Goal: Task Accomplishment & Management: Complete application form

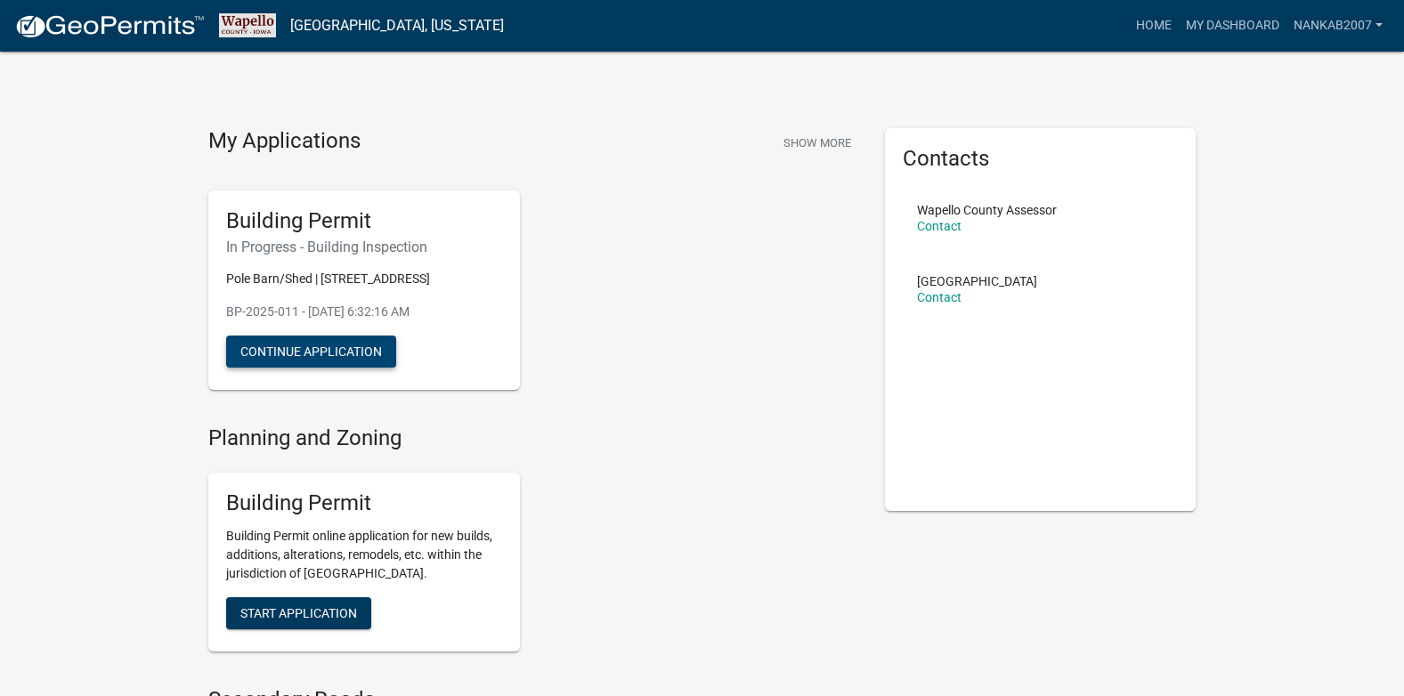
click at [336, 350] on button "Continue Application" at bounding box center [311, 352] width 170 height 32
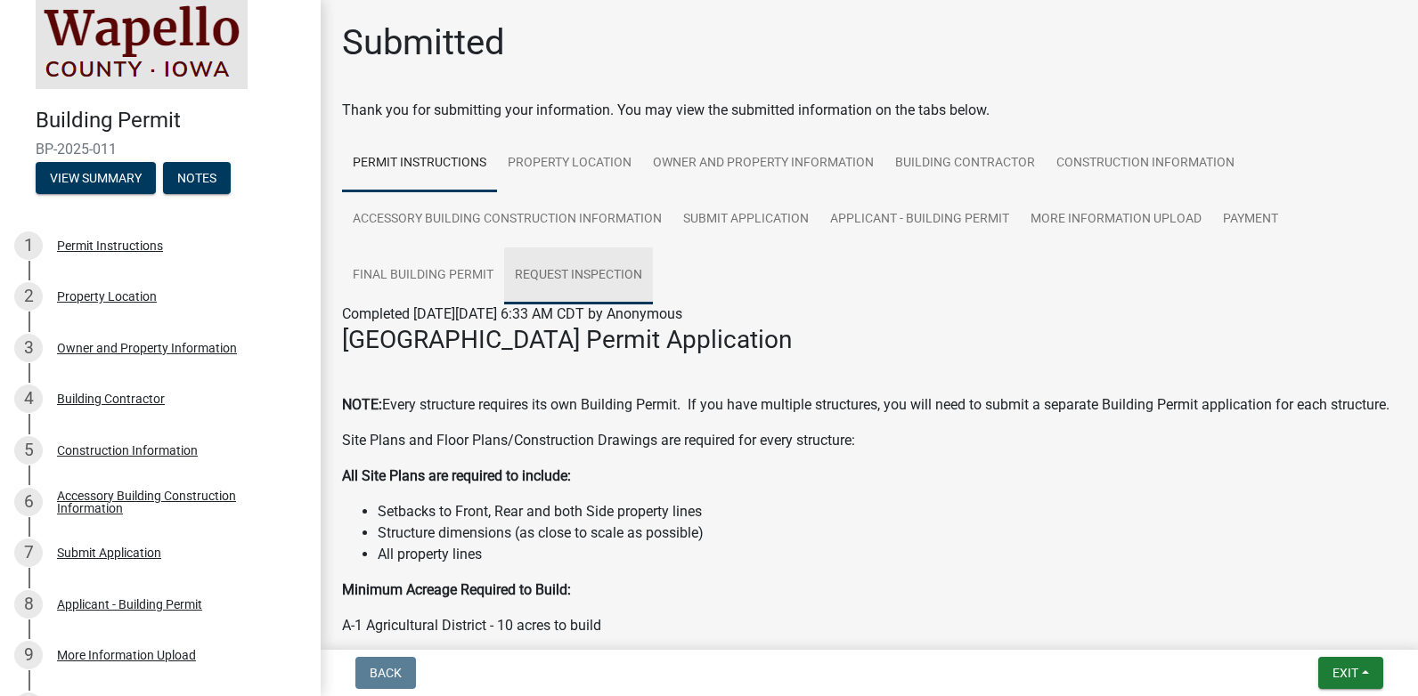
click at [593, 270] on link "Request Inspection" at bounding box center [578, 276] width 149 height 57
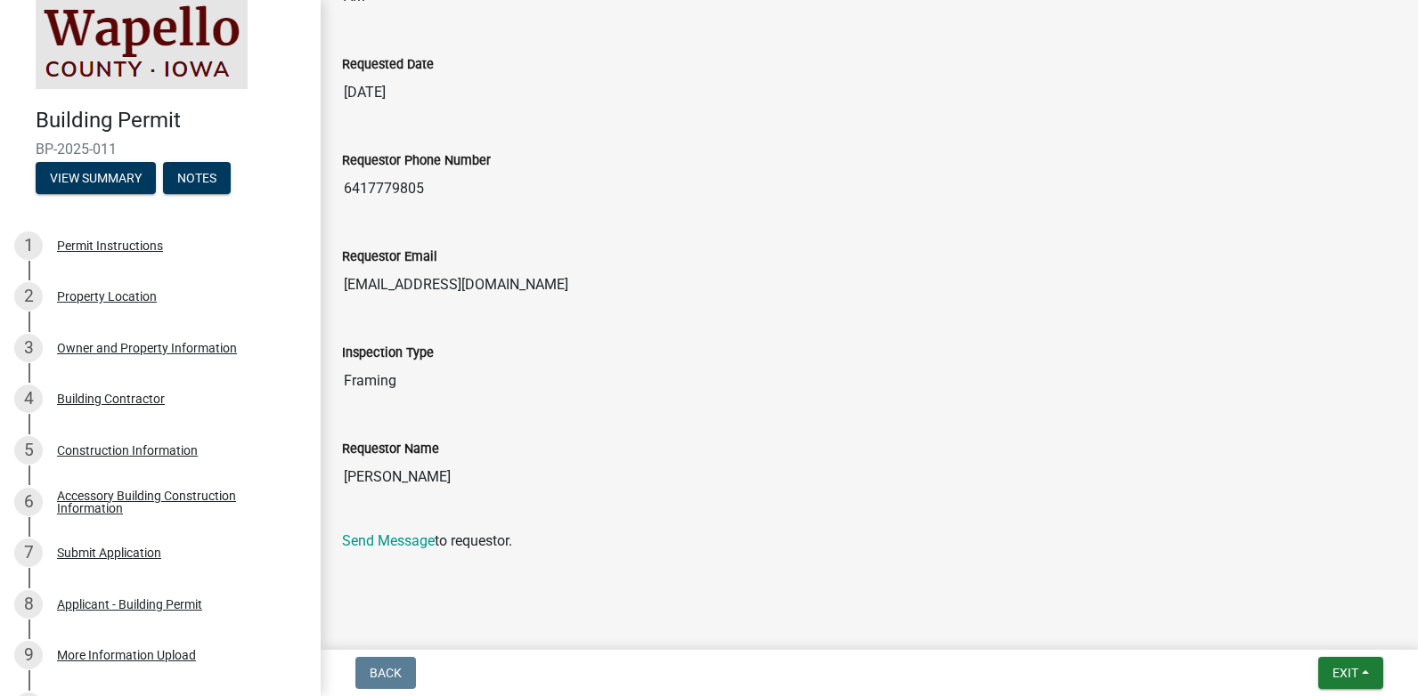
scroll to position [574, 0]
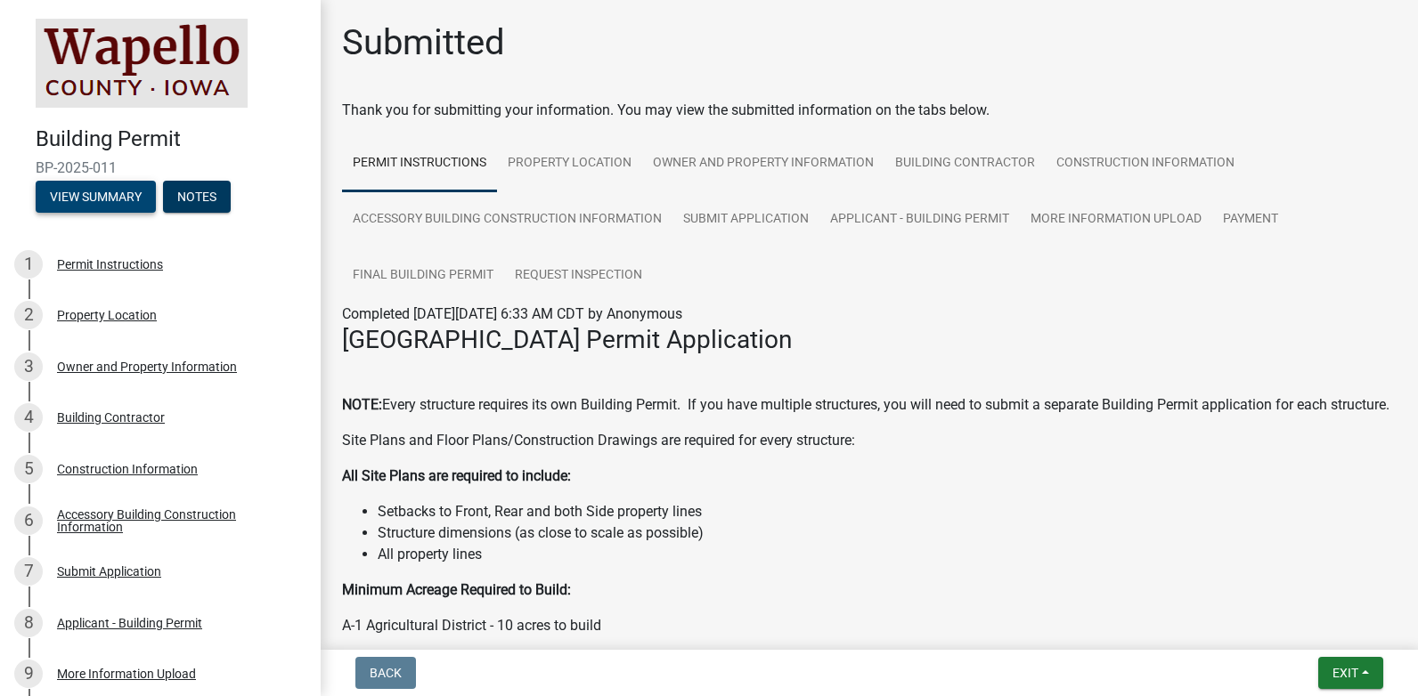
click at [82, 199] on button "View Summary" at bounding box center [96, 197] width 120 height 32
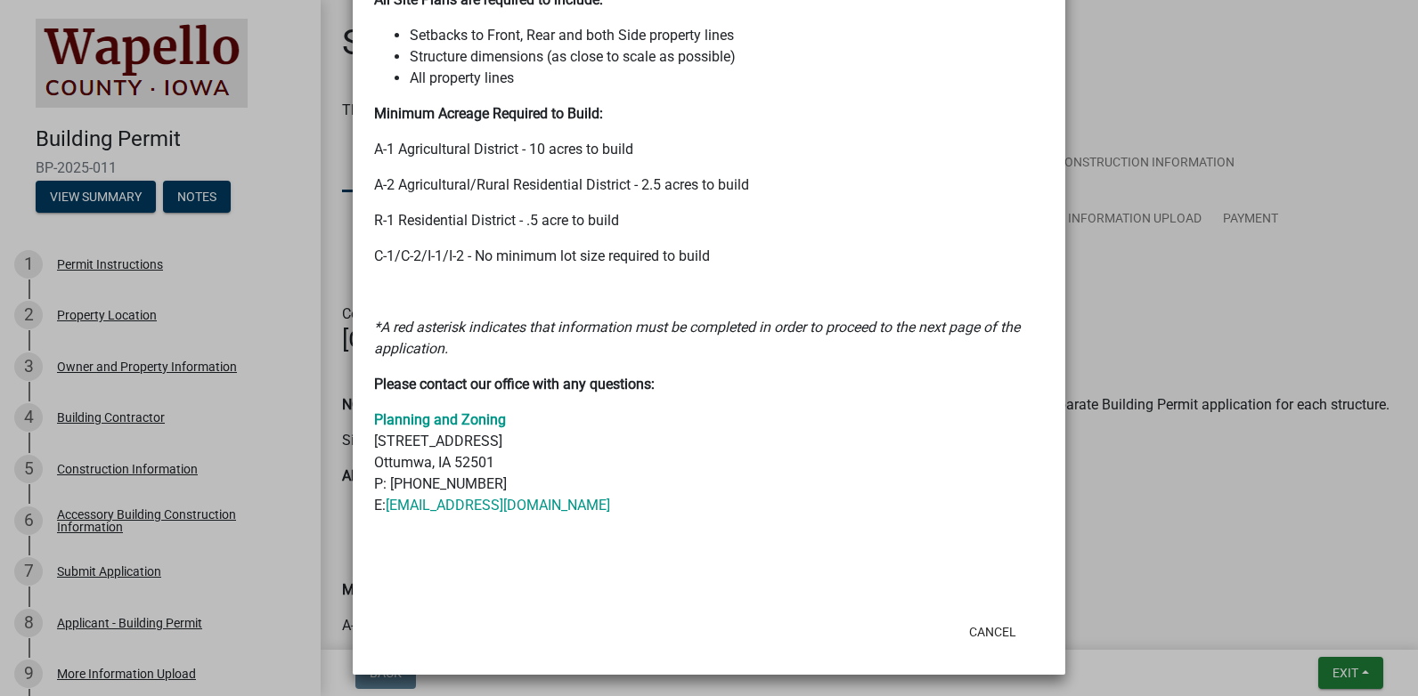
scroll to position [596, 0]
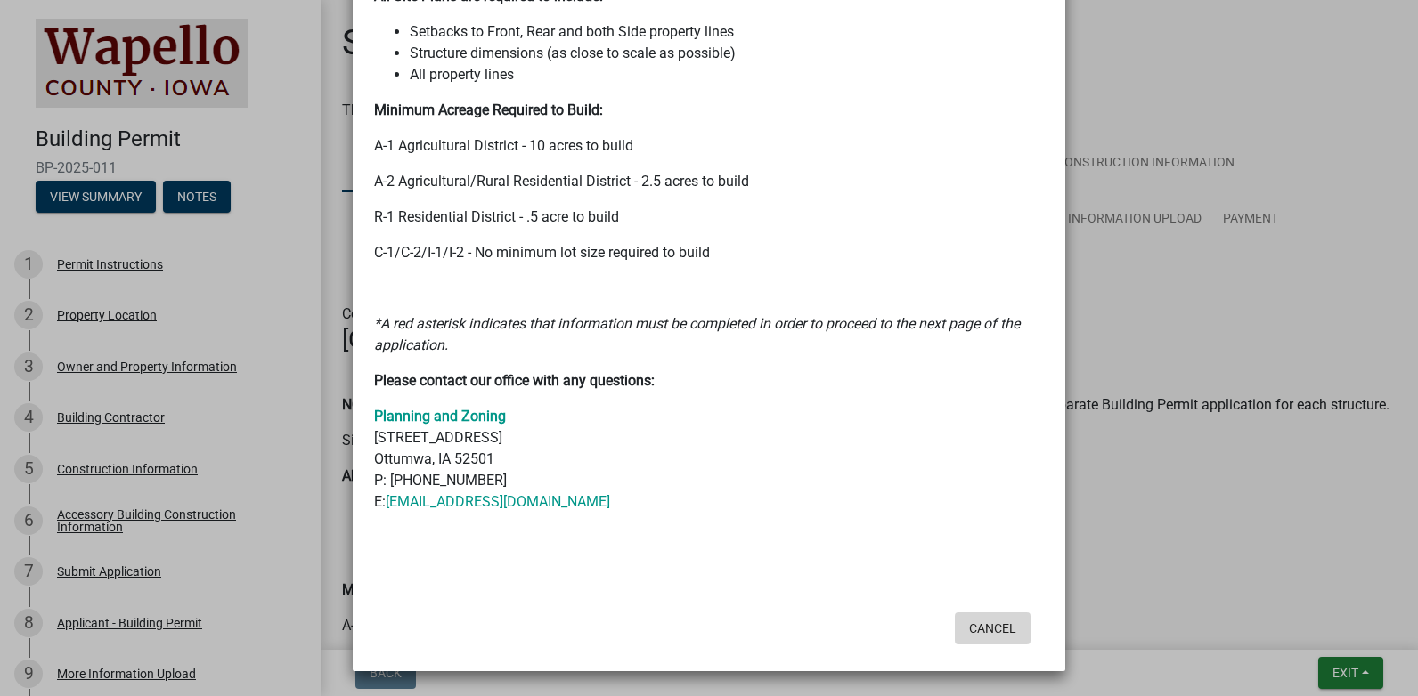
click at [1000, 622] on button "Cancel" at bounding box center [993, 629] width 76 height 32
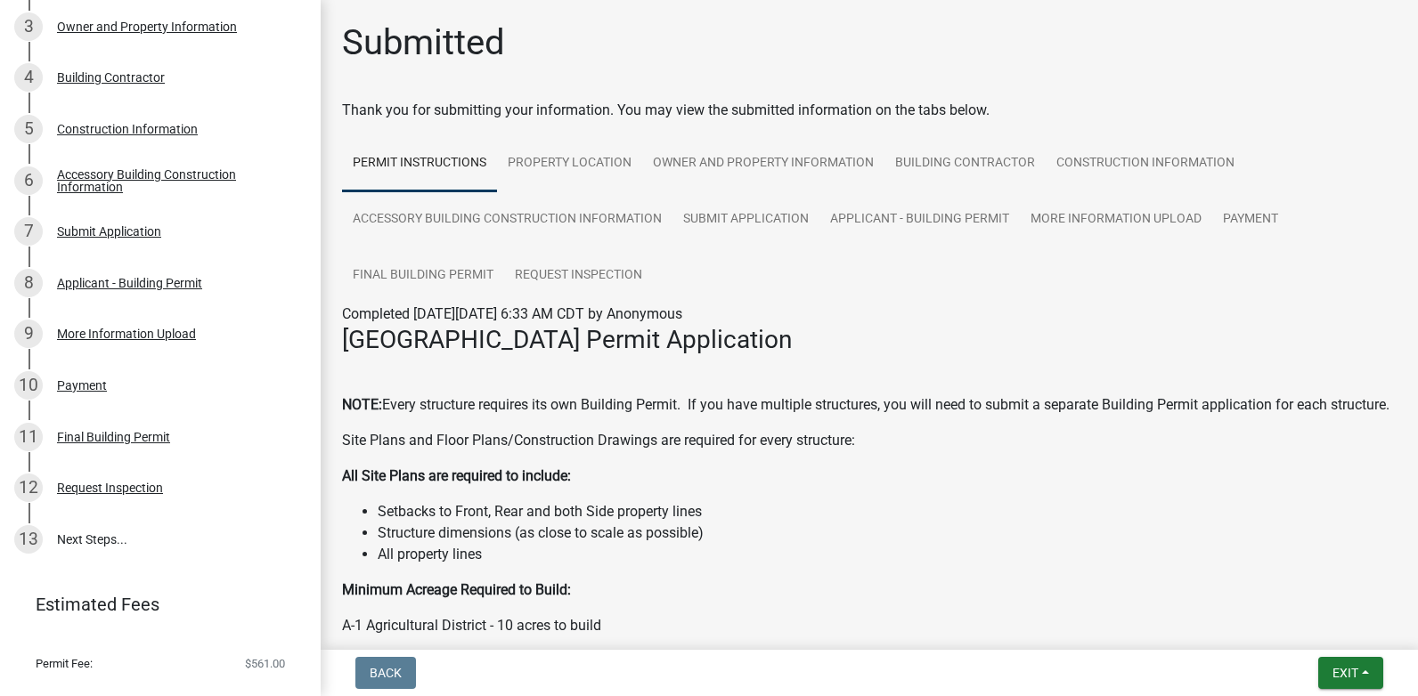
scroll to position [375, 0]
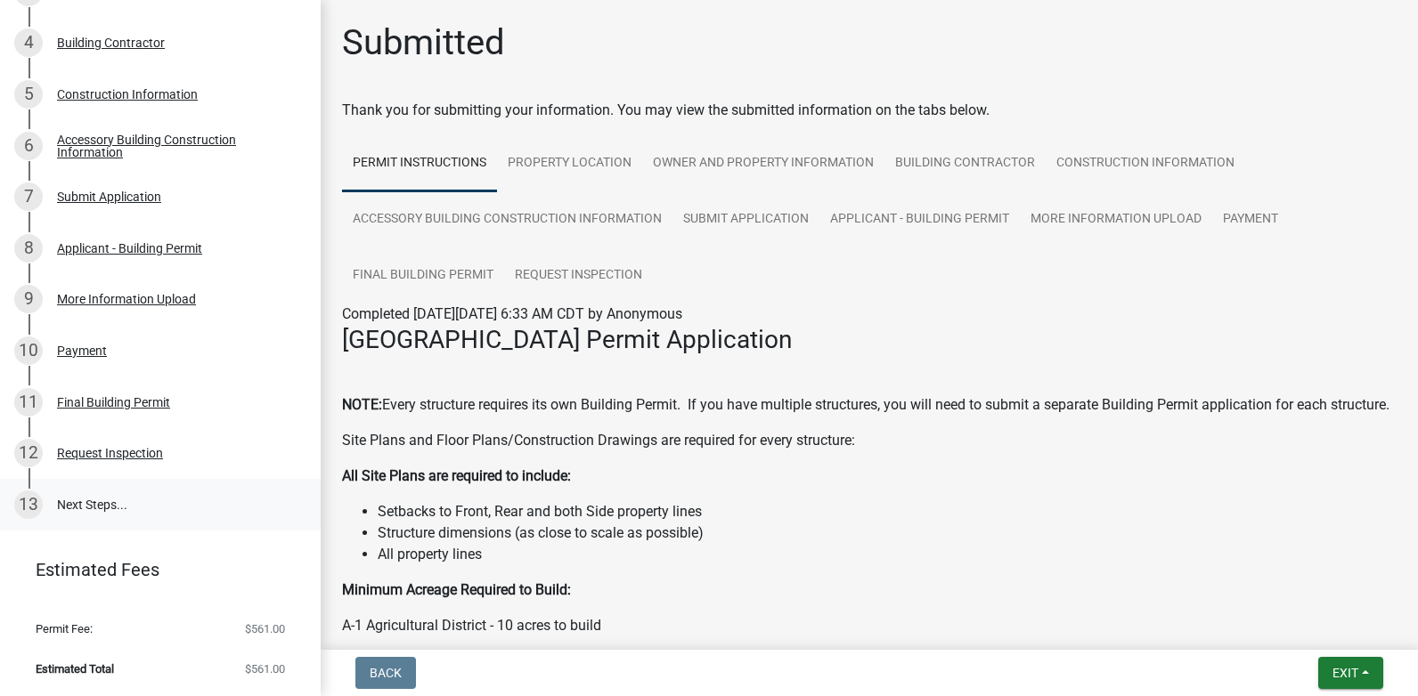
click at [89, 501] on link "13 Next Steps..." at bounding box center [160, 505] width 321 height 52
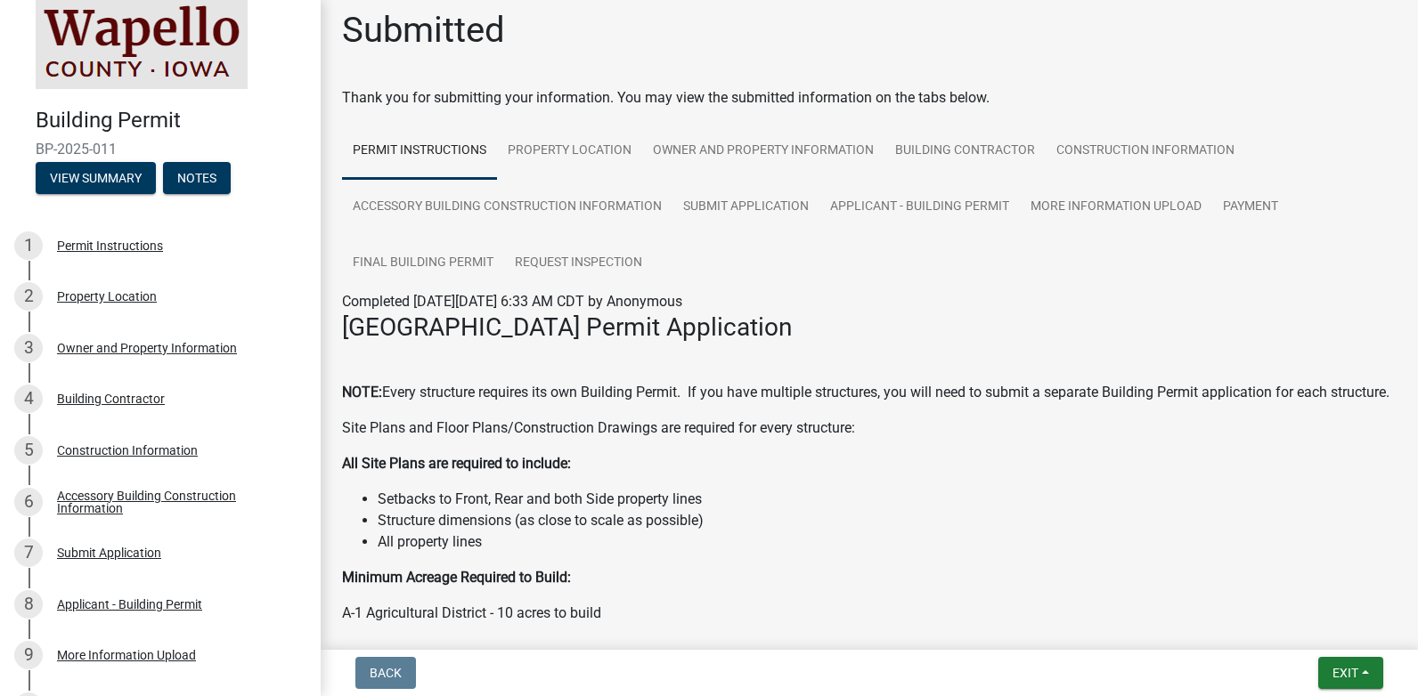
scroll to position [0, 0]
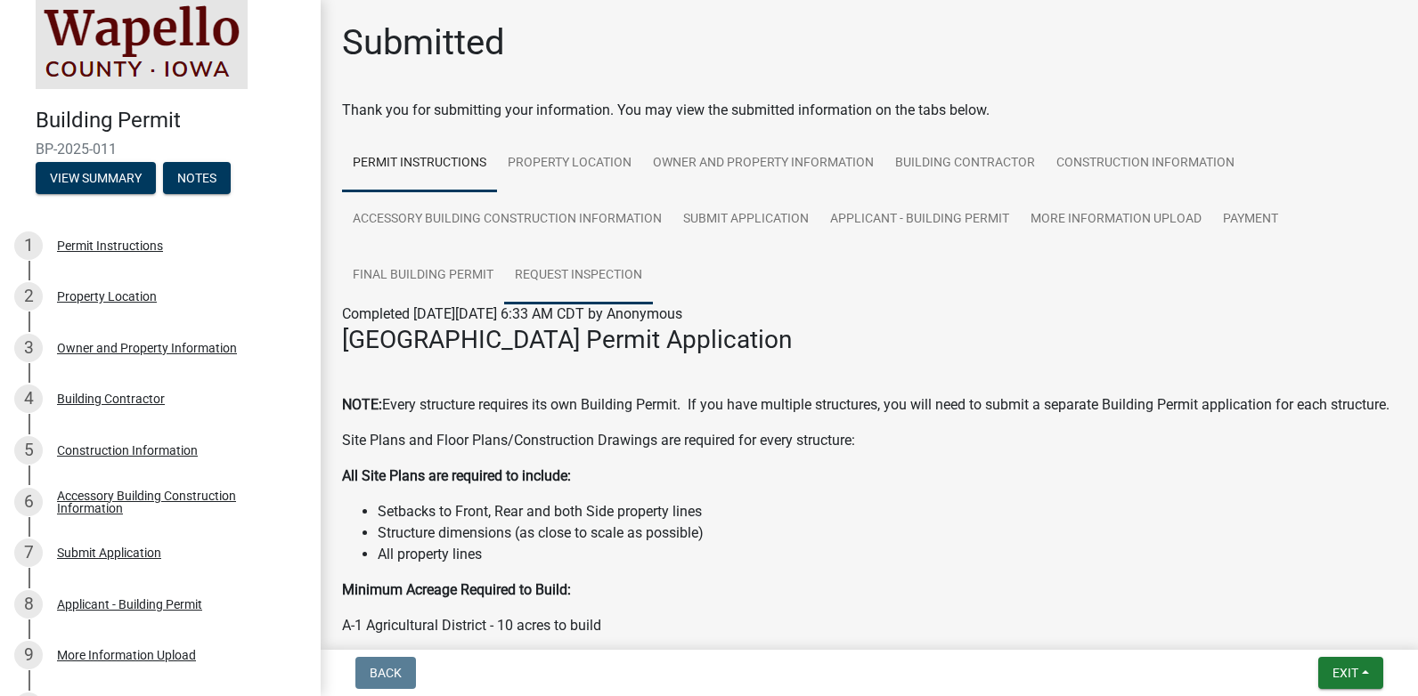
click at [598, 281] on link "Request Inspection" at bounding box center [578, 276] width 149 height 57
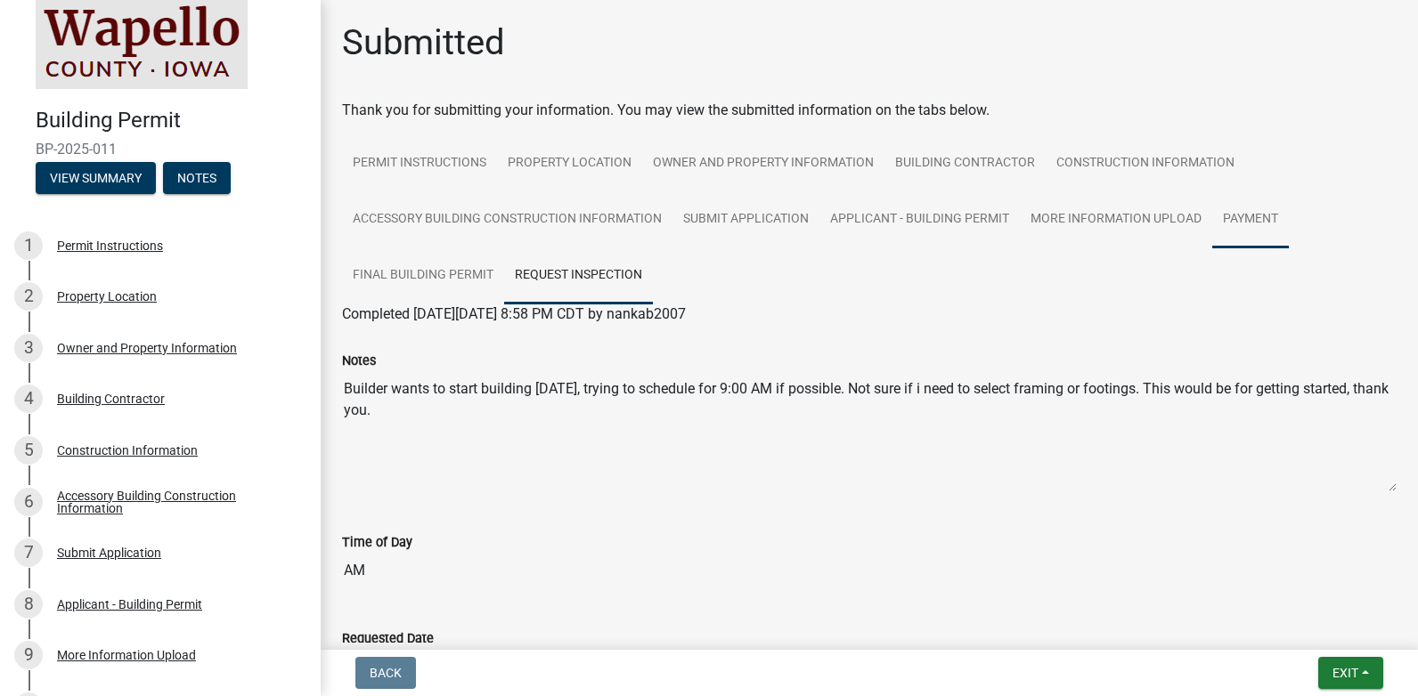
click at [1241, 222] on link "Payment" at bounding box center [1250, 219] width 77 height 57
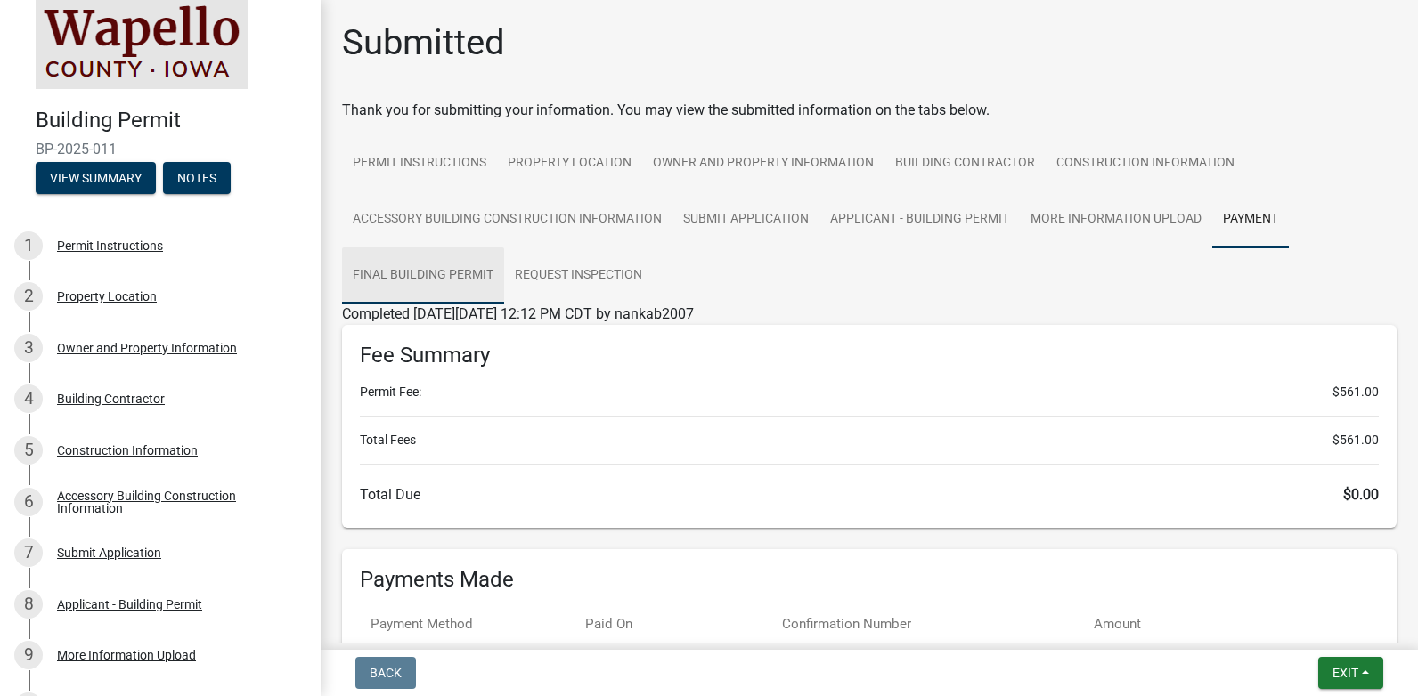
click at [415, 281] on link "Final Building Permit" at bounding box center [423, 276] width 162 height 57
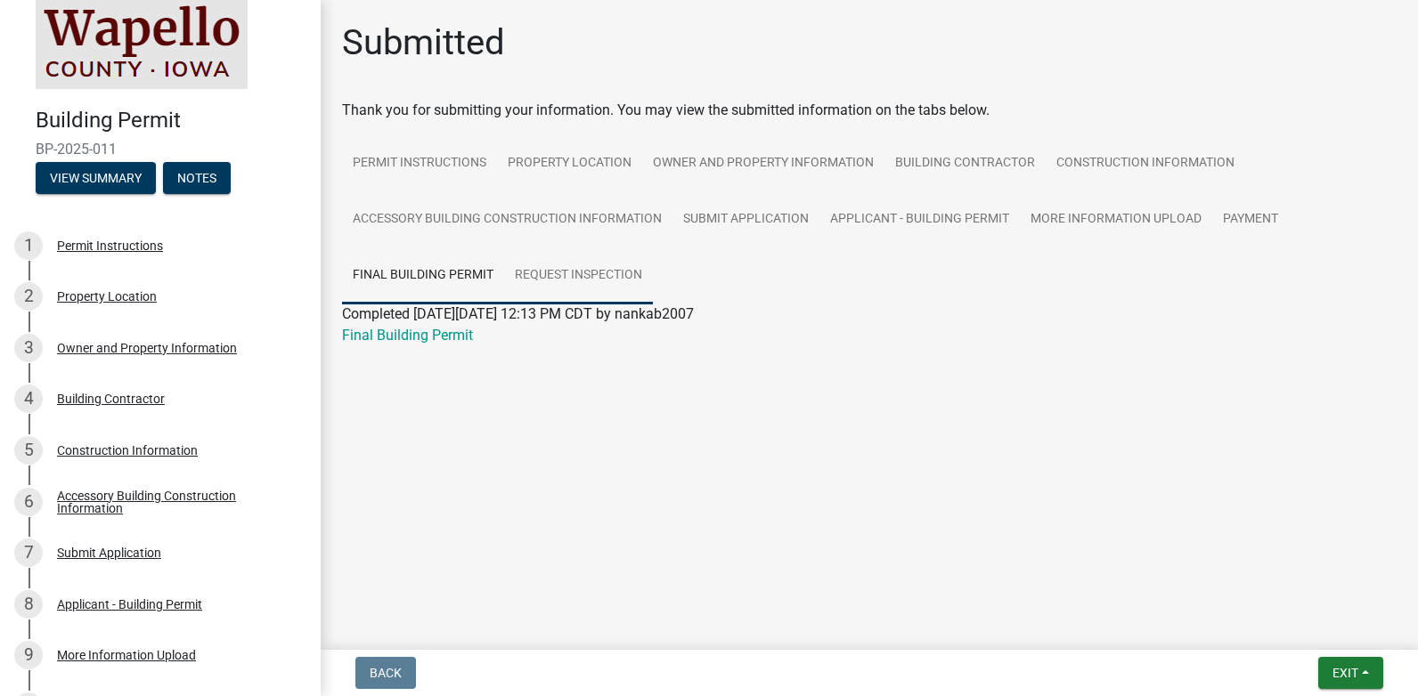
click at [624, 280] on link "Request Inspection" at bounding box center [578, 276] width 149 height 57
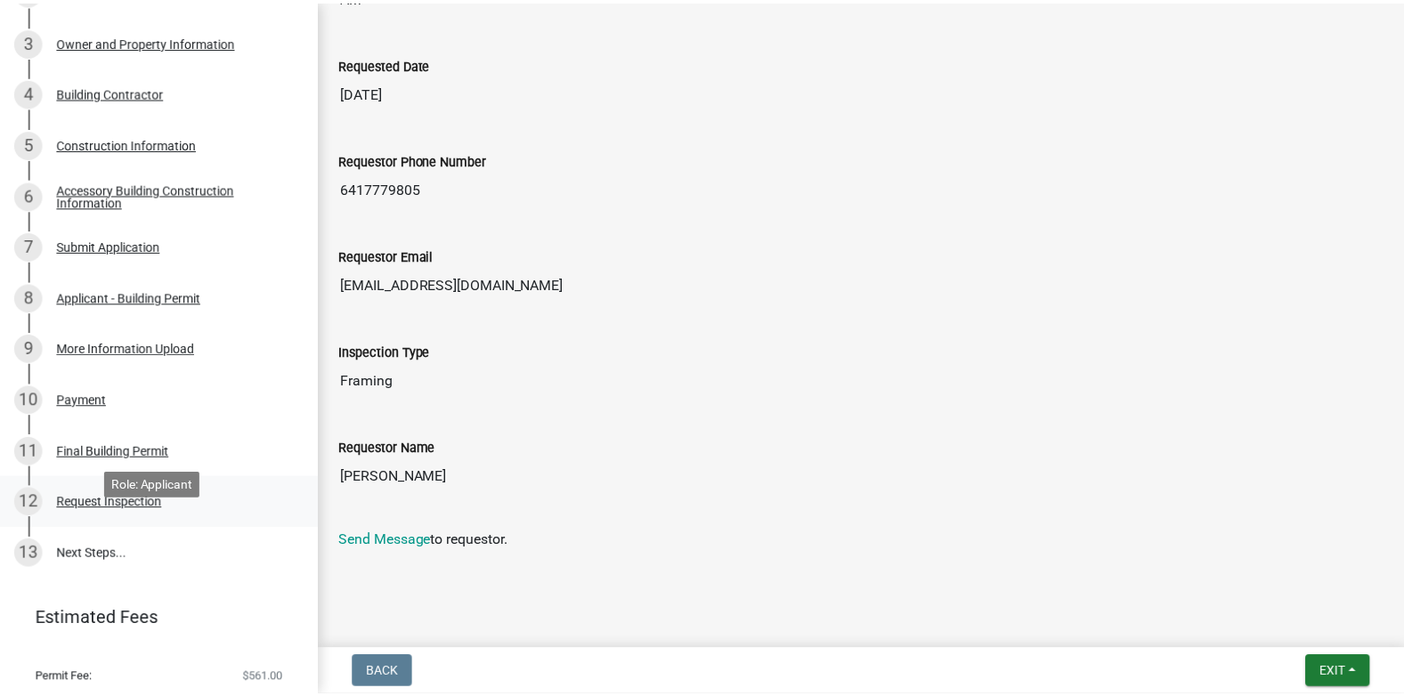
scroll to position [286, 0]
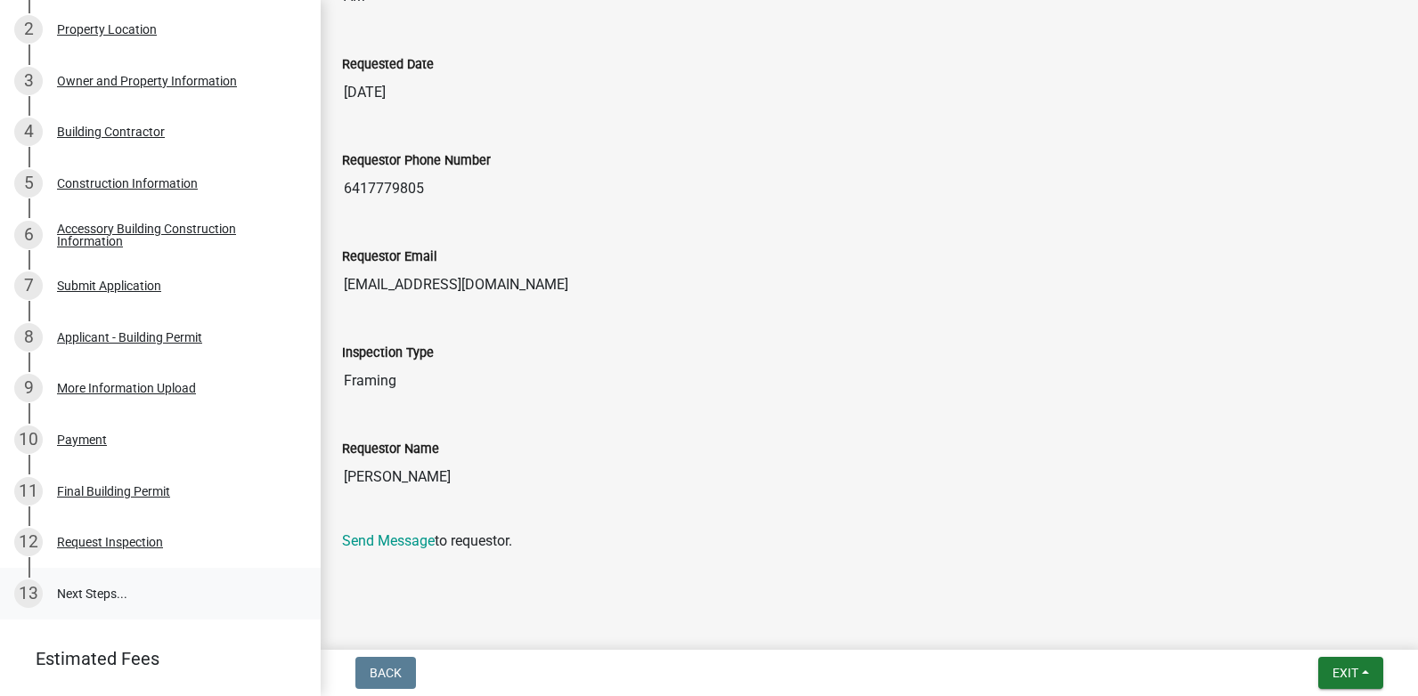
click at [111, 591] on link "13 Next Steps..." at bounding box center [160, 594] width 321 height 52
click at [77, 587] on link "13 Next Steps..." at bounding box center [160, 594] width 321 height 52
click at [1358, 671] on span "Exit" at bounding box center [1345, 673] width 26 height 14
click at [1311, 622] on button "Save & Exit" at bounding box center [1311, 627] width 142 height 43
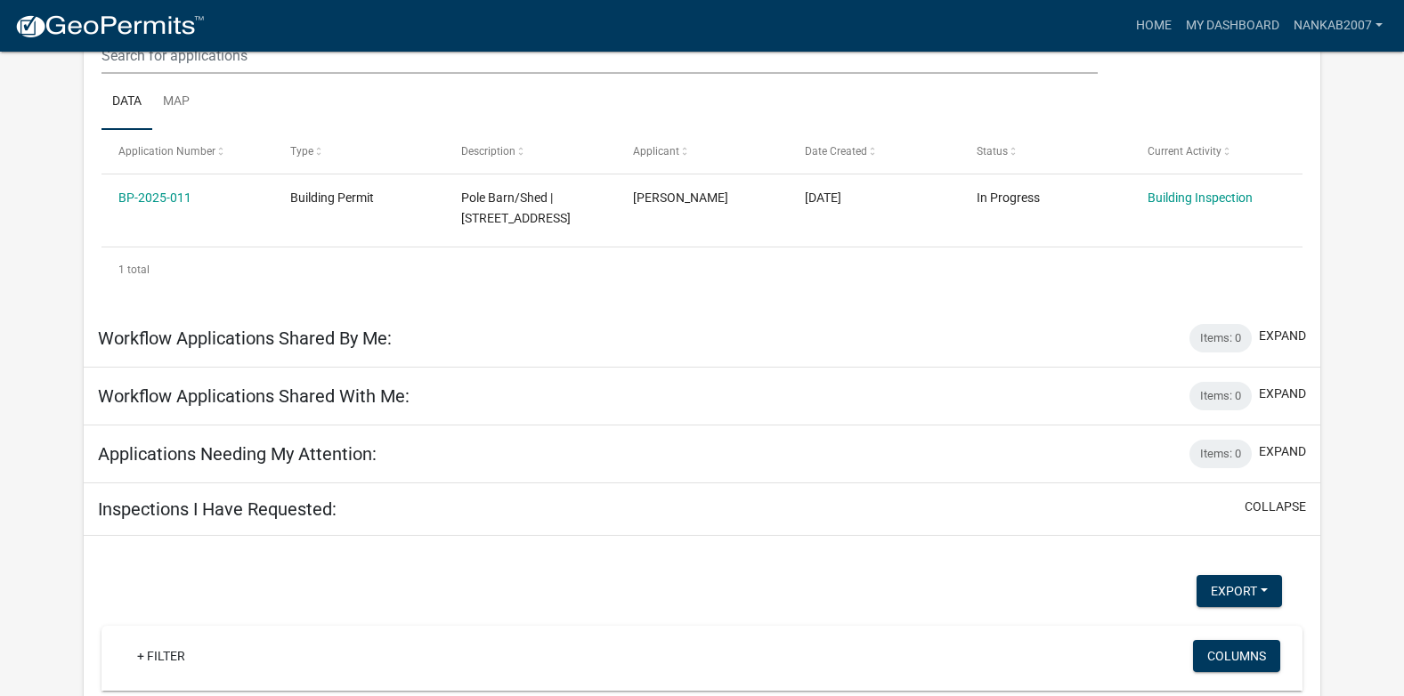
scroll to position [178, 0]
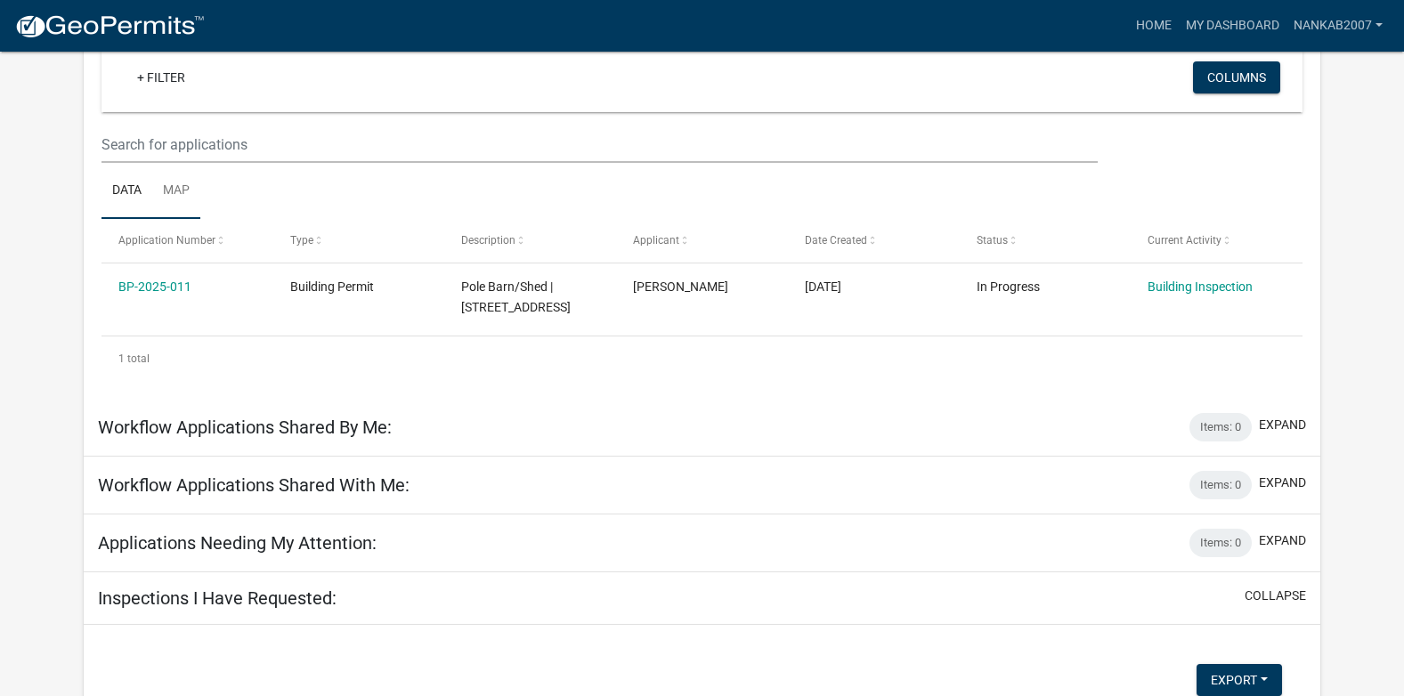
click at [199, 191] on link "Map" at bounding box center [176, 191] width 48 height 57
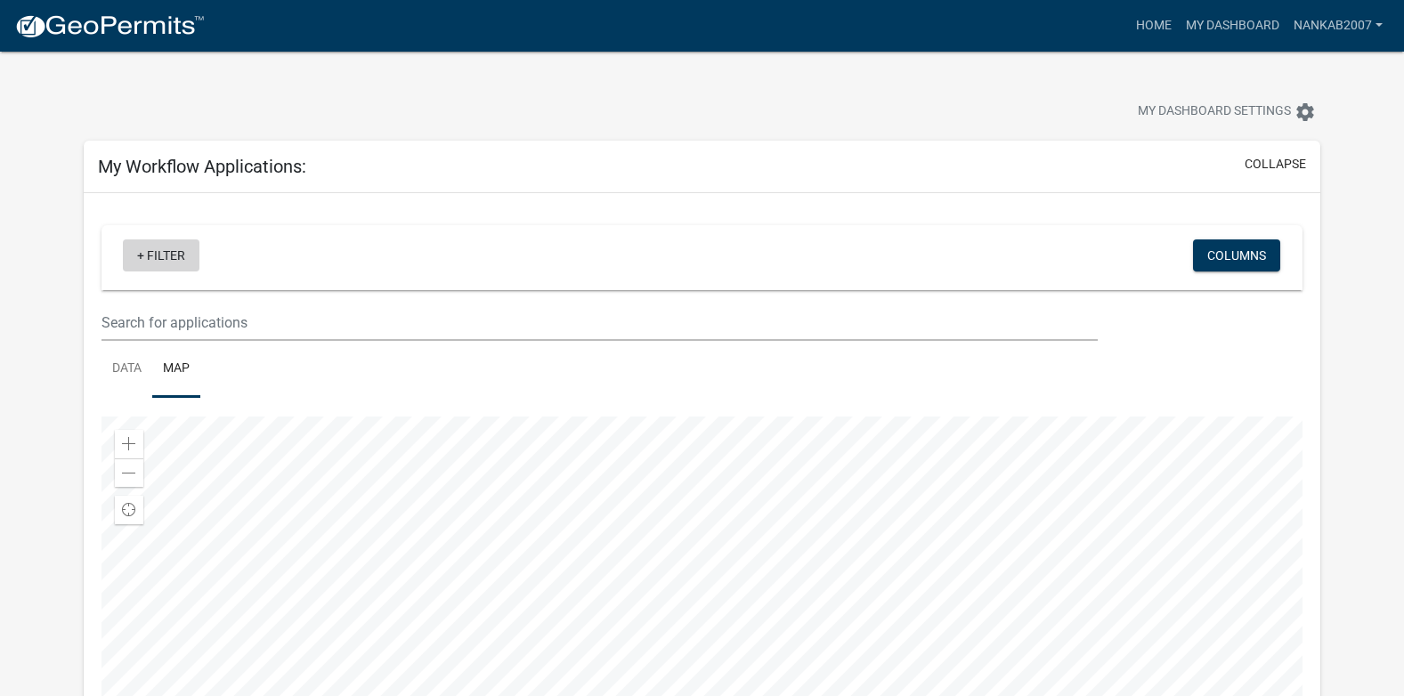
click at [150, 260] on link "+ Filter" at bounding box center [161, 256] width 77 height 32
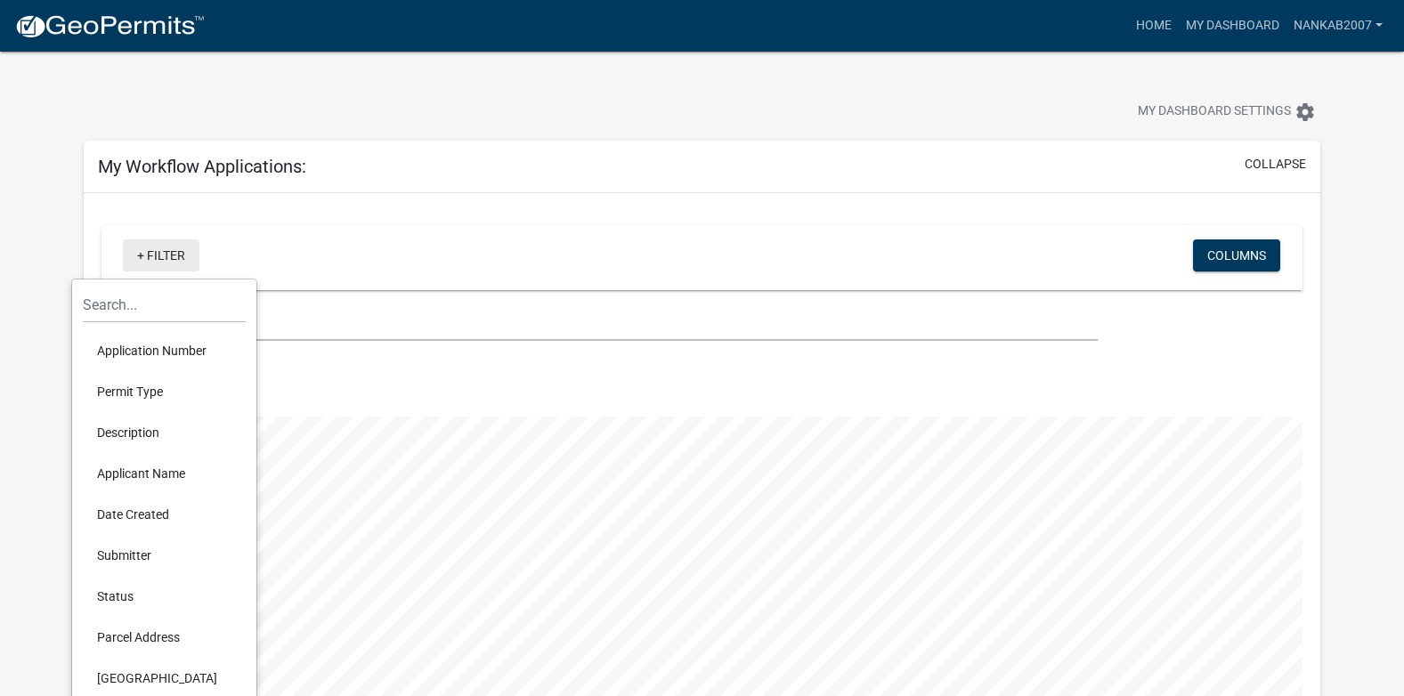
click at [143, 267] on link "+ Filter" at bounding box center [161, 256] width 77 height 32
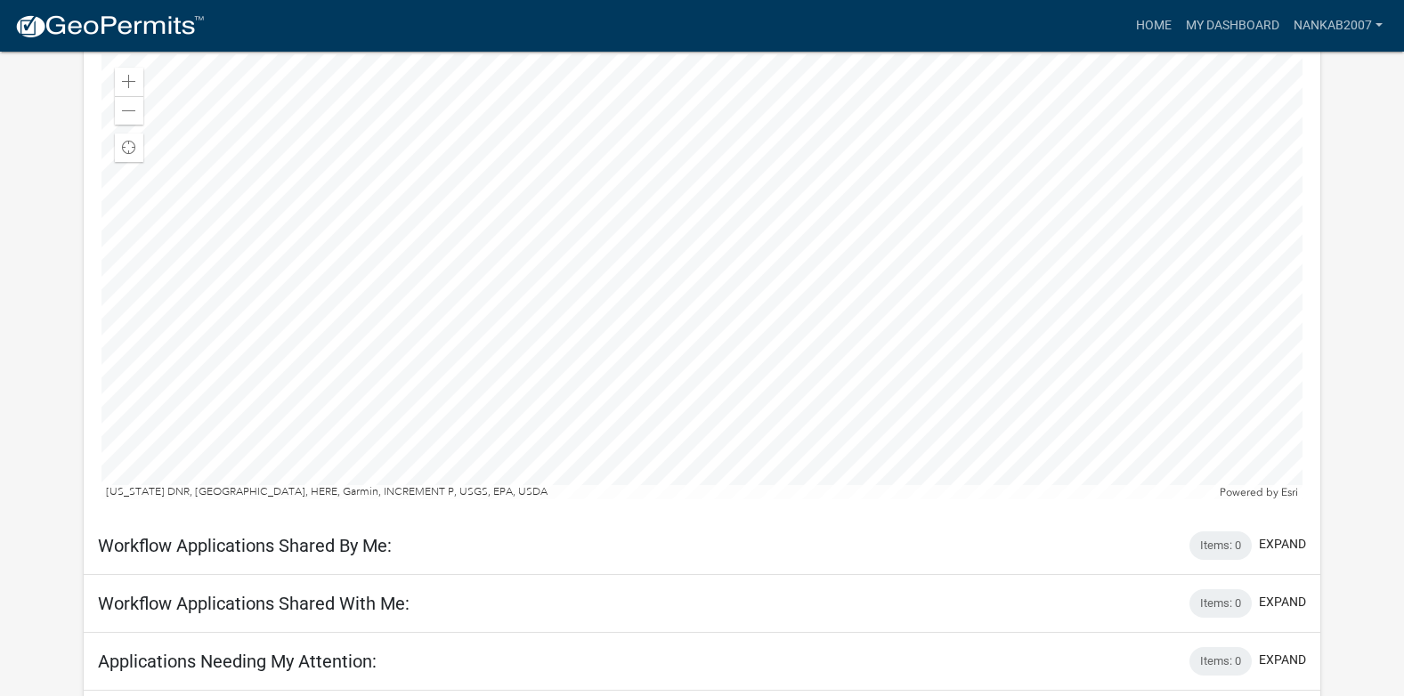
scroll to position [356, 0]
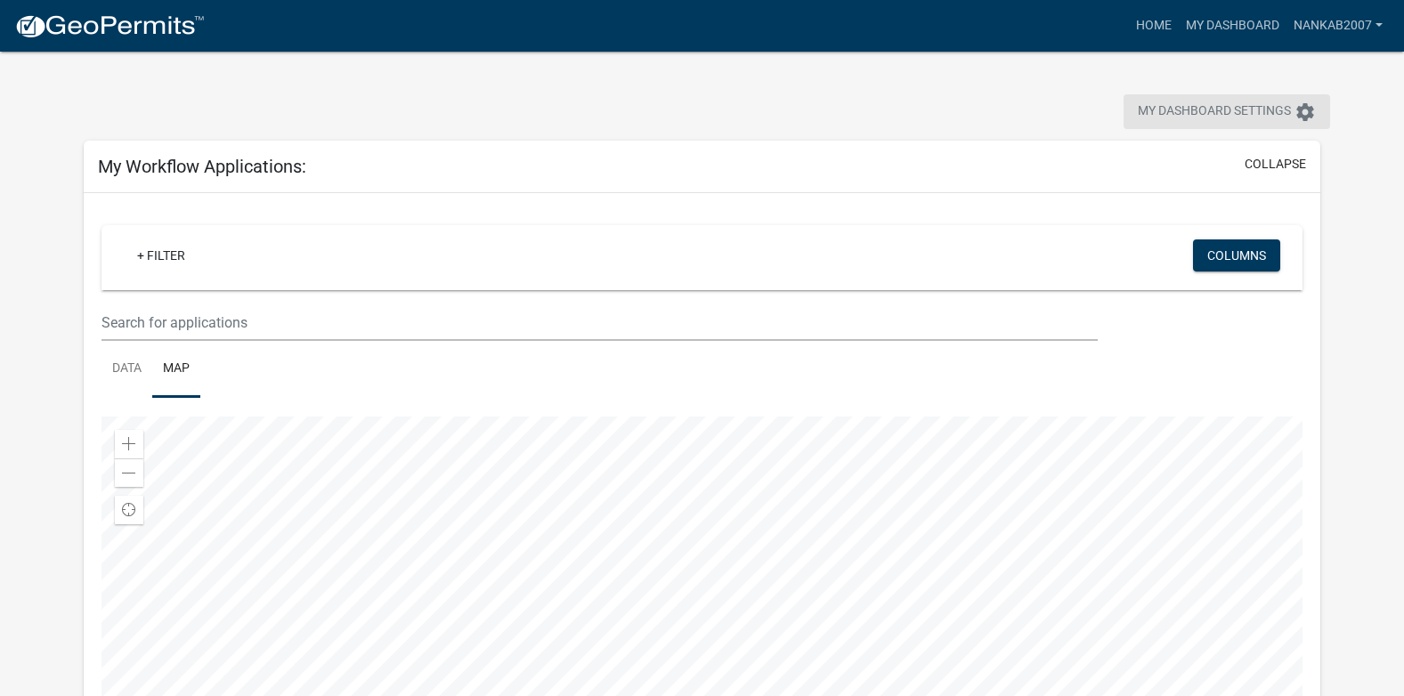
click at [1271, 109] on span "My Dashboard Settings" at bounding box center [1214, 112] width 153 height 21
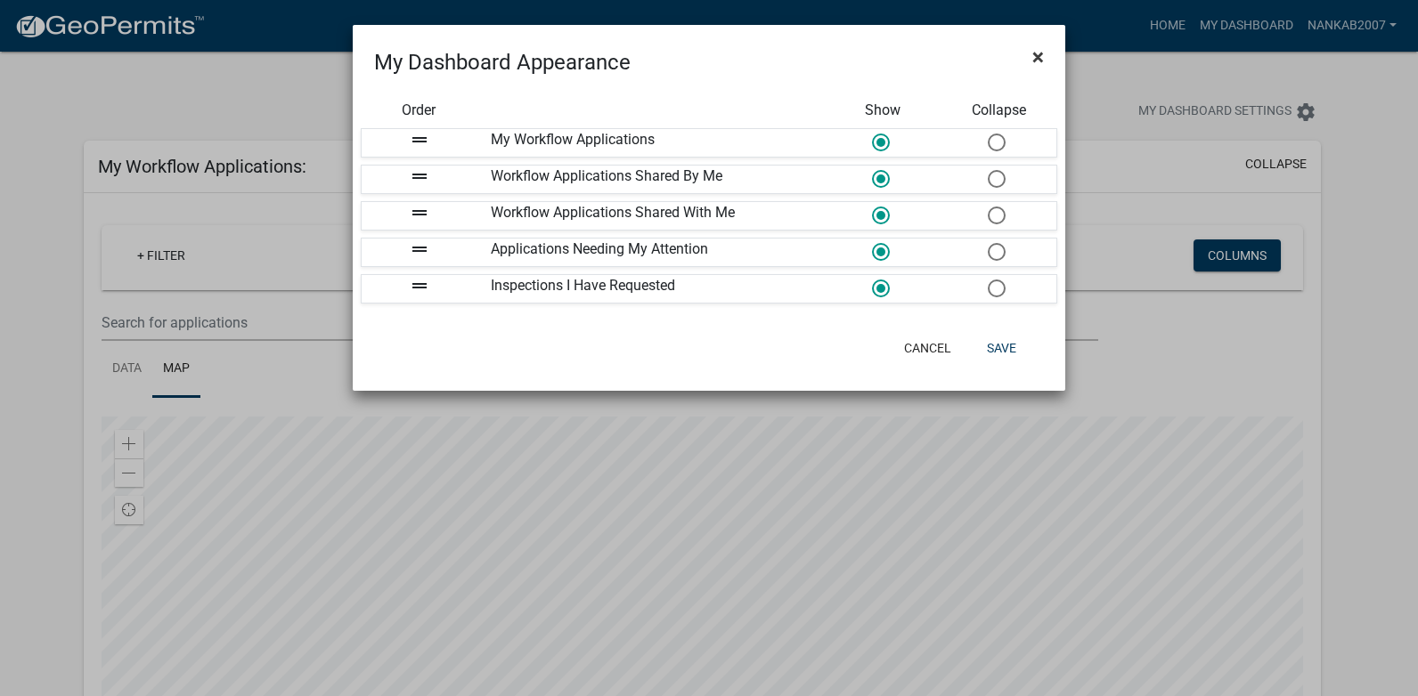
click at [1036, 61] on span "×" at bounding box center [1038, 57] width 12 height 25
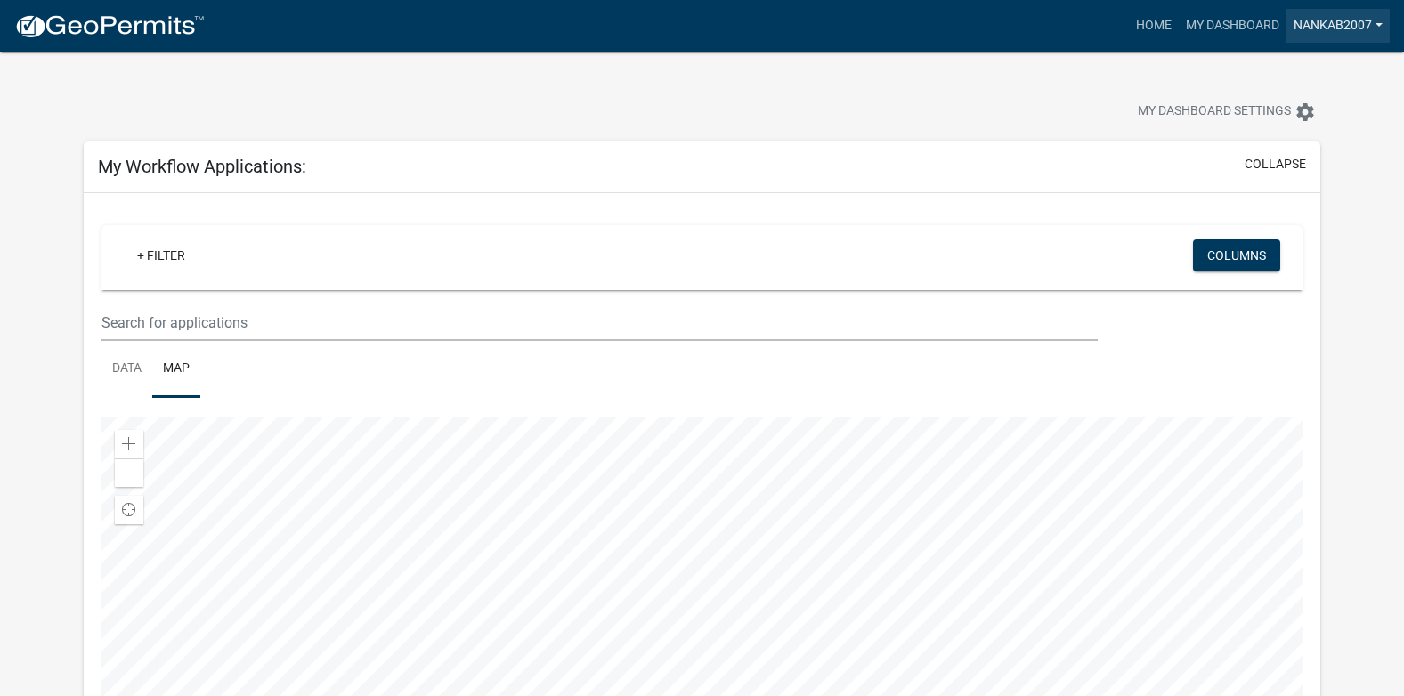
click at [1323, 25] on link "nankab2007" at bounding box center [1338, 26] width 103 height 34
click at [1302, 65] on link "Account" at bounding box center [1319, 73] width 142 height 43
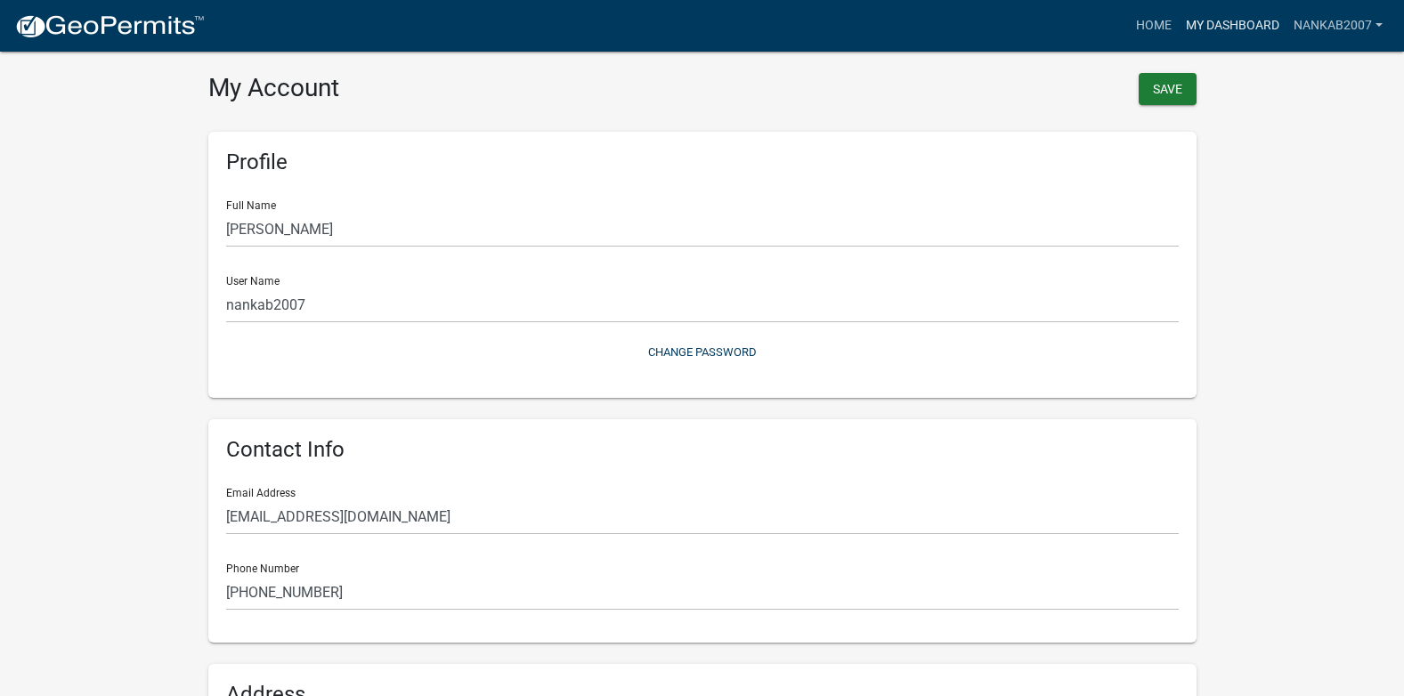
click at [1231, 22] on link "My Dashboard" at bounding box center [1233, 26] width 108 height 34
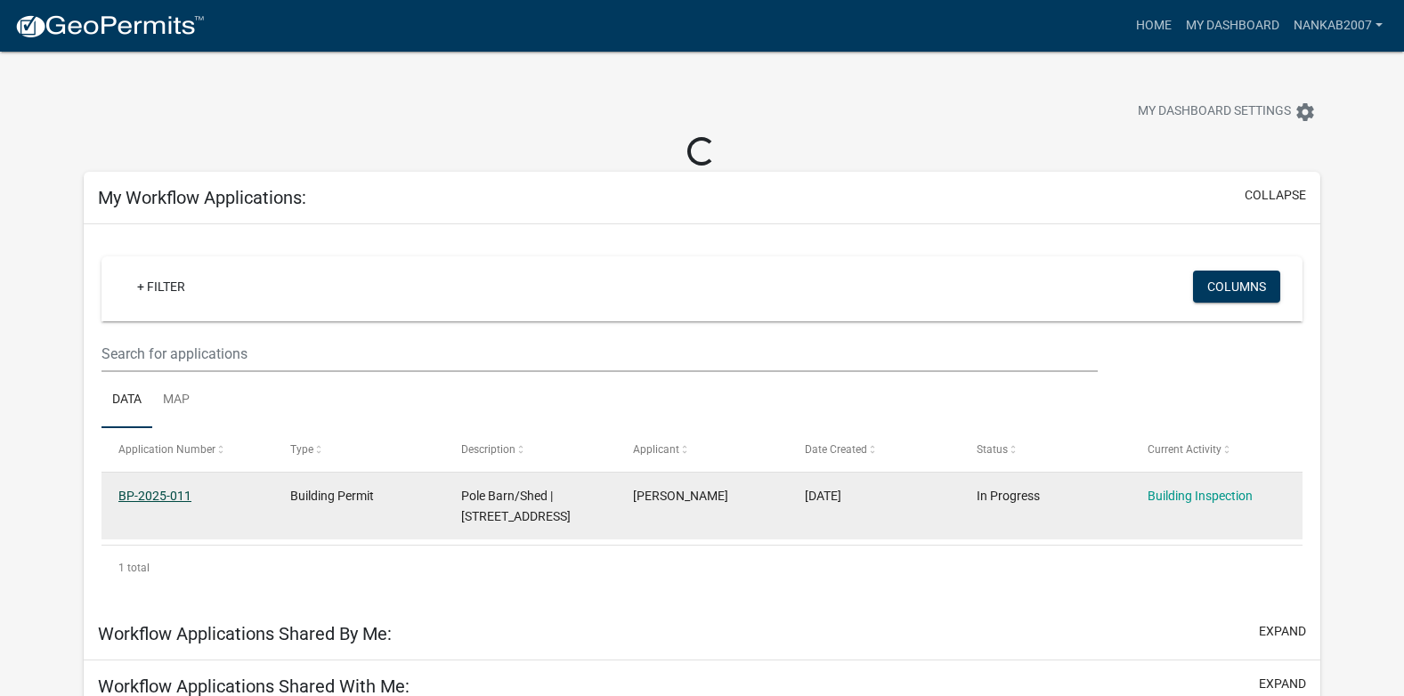
click at [167, 497] on link "BP-2025-011" at bounding box center [154, 496] width 73 height 14
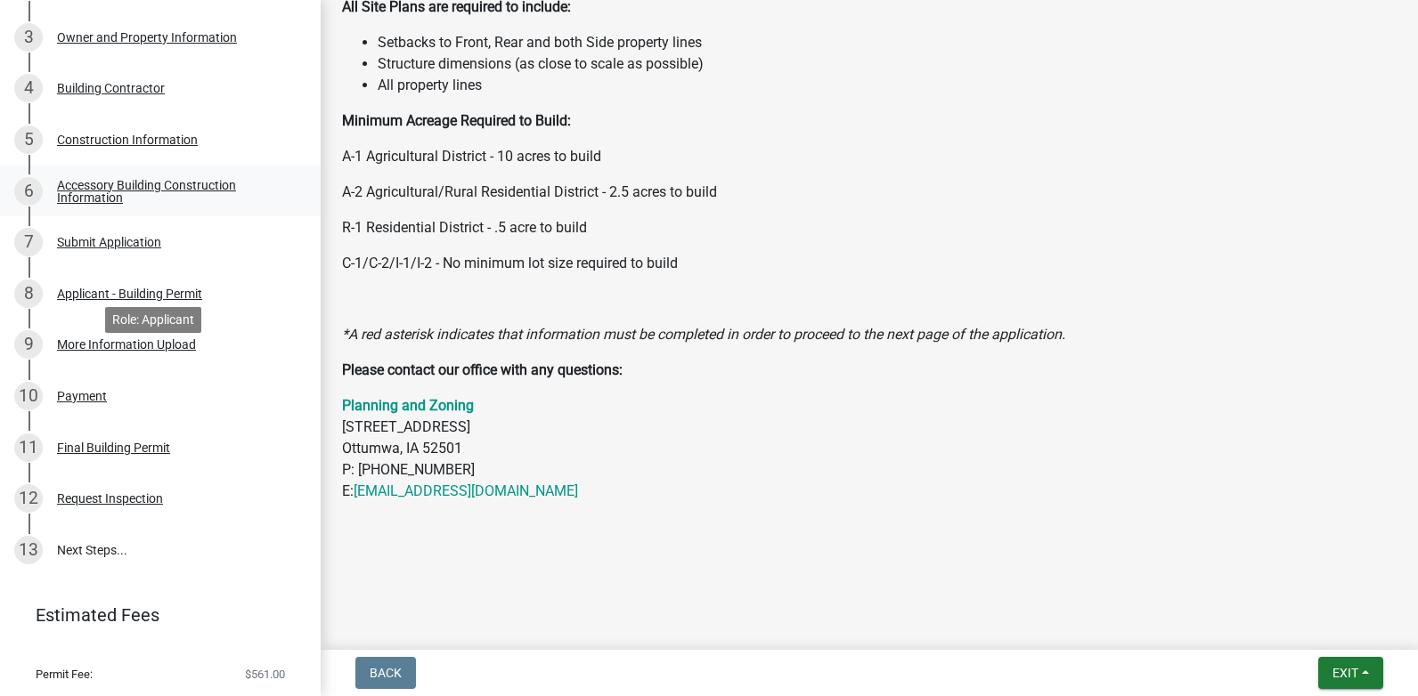
scroll to position [356, 0]
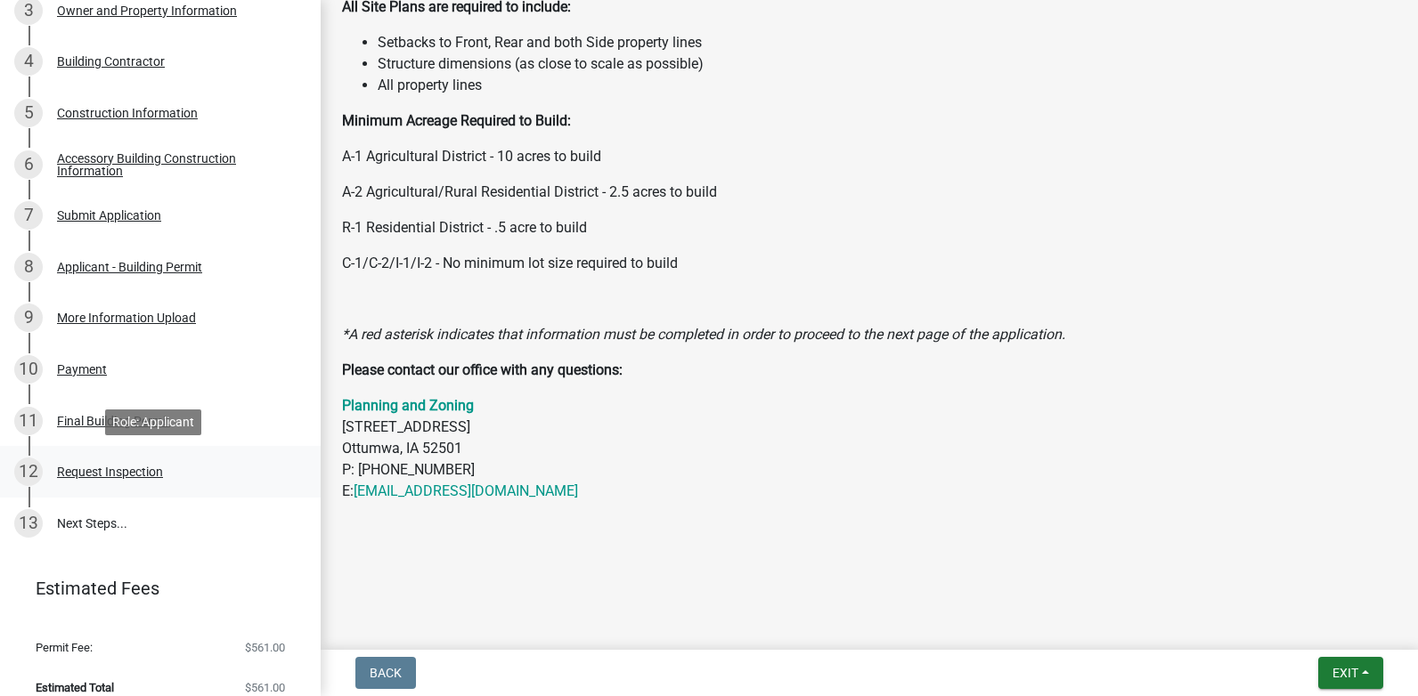
click at [131, 466] on div "Request Inspection" at bounding box center [110, 472] width 106 height 12
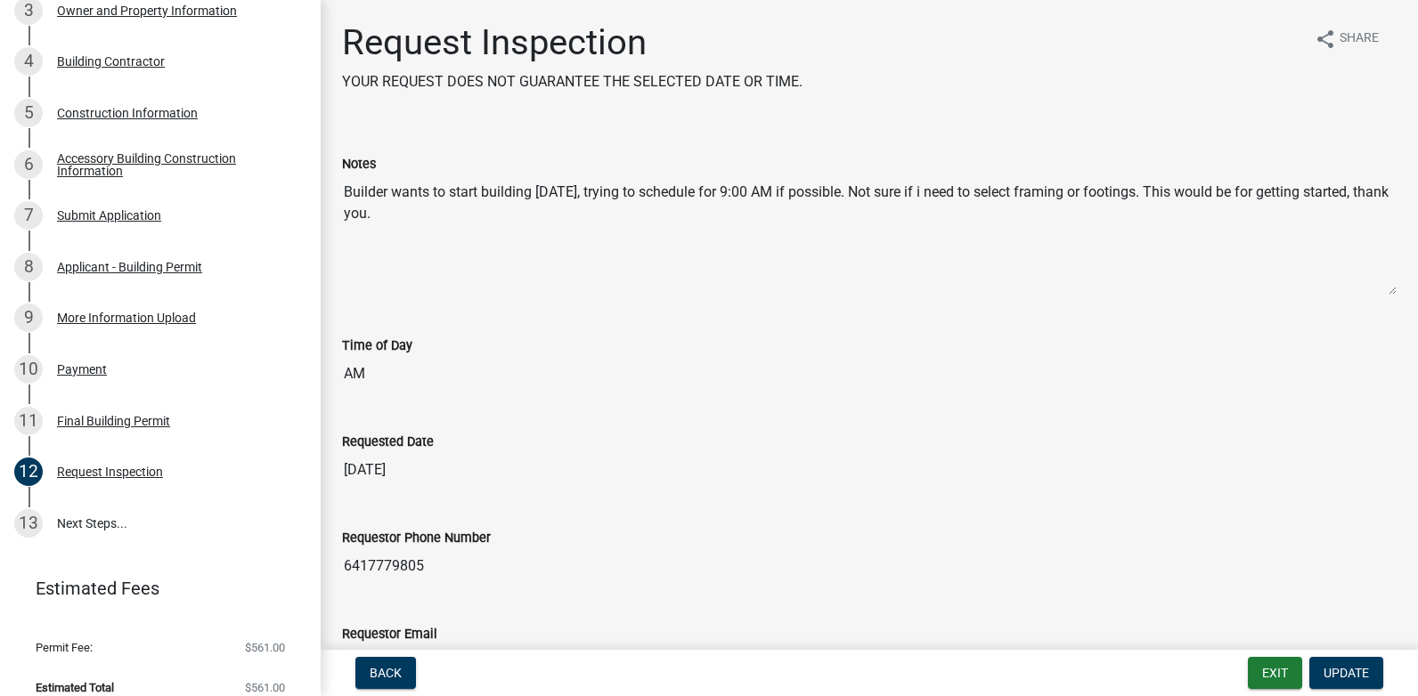
drag, startPoint x: 375, startPoint y: 198, endPoint x: 327, endPoint y: 162, distance: 59.8
click at [327, 162] on div "Request Inspection YOUR REQUEST DOES NOT GUARANTEE THE SELECTED DATE OR TIME. s…" at bounding box center [869, 483] width 1097 height 924
click at [832, 367] on input "AM" at bounding box center [869, 374] width 1054 height 36
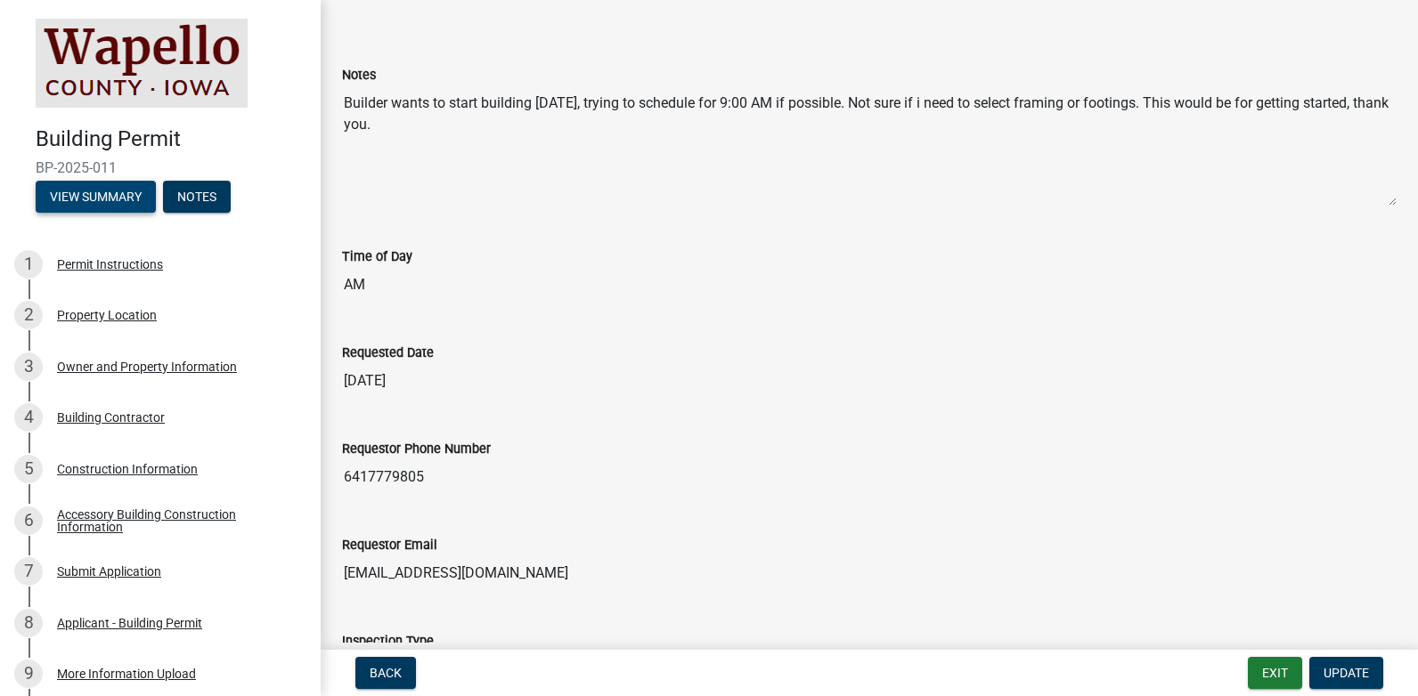
click at [118, 195] on button "View Summary" at bounding box center [96, 197] width 120 height 32
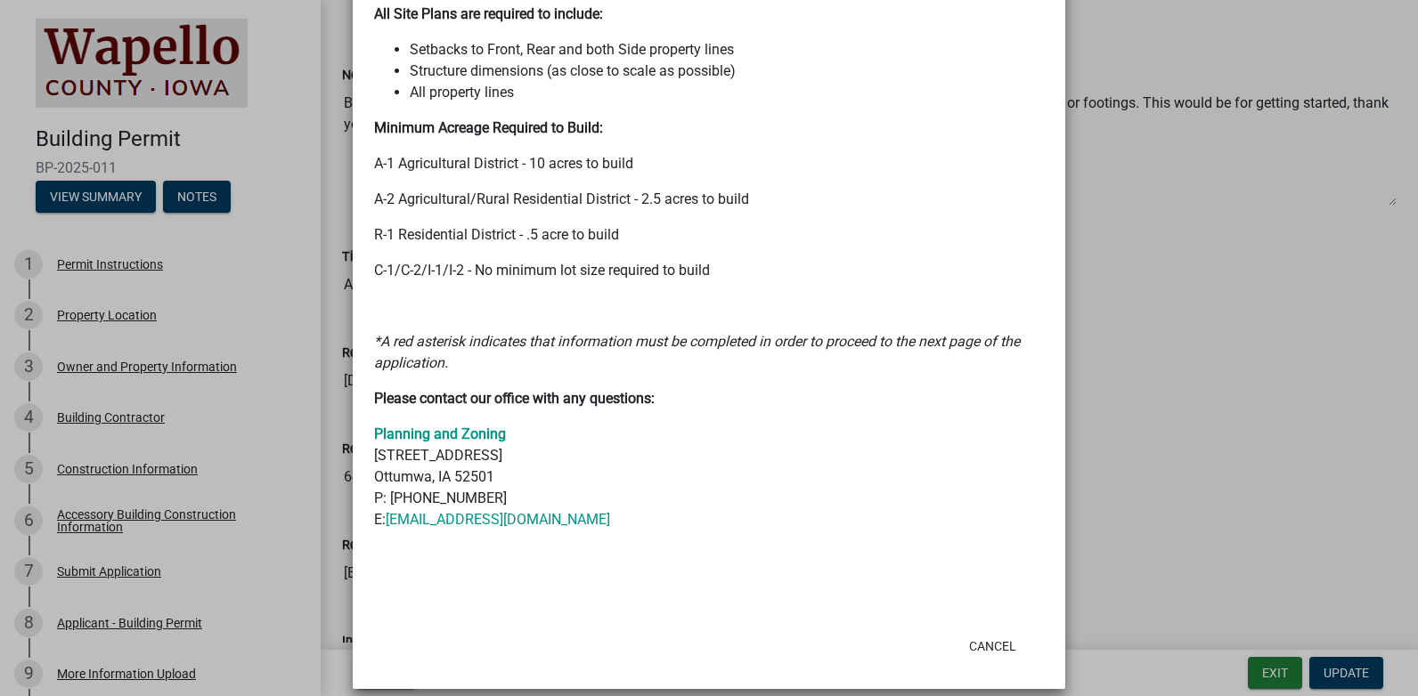
scroll to position [596, 0]
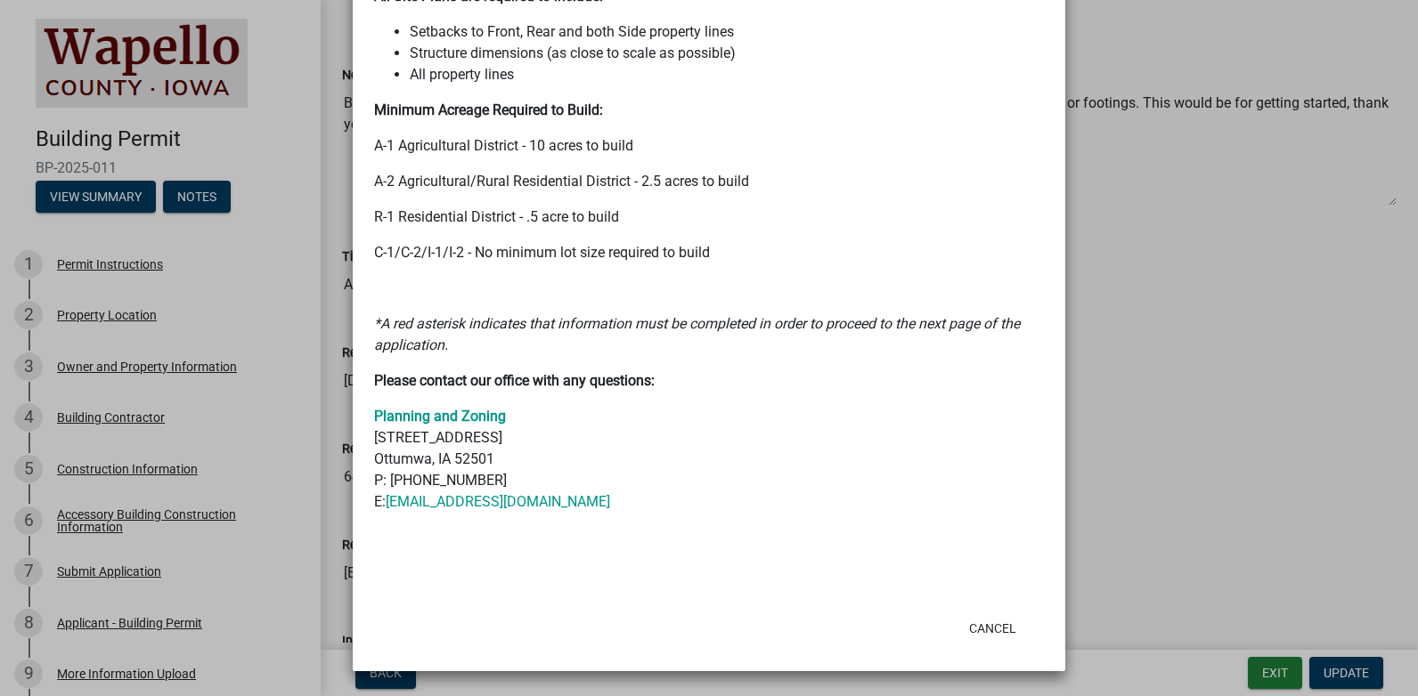
click at [1220, 326] on ngb-modal-window "Summary × Printer Friendly Permit Instructions Property Location Owner and Prop…" at bounding box center [709, 348] width 1418 height 696
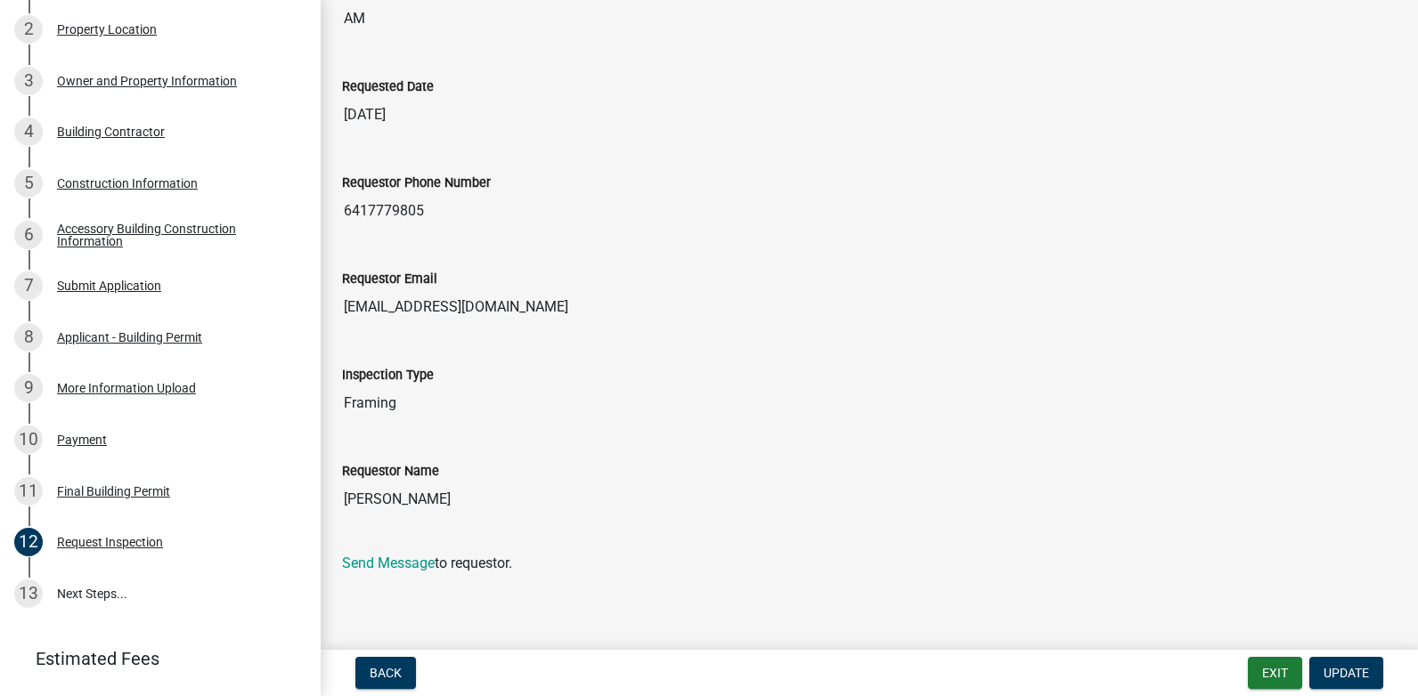
scroll to position [356, 0]
click at [116, 537] on div "Request Inspection" at bounding box center [110, 542] width 106 height 12
click at [386, 408] on input "Framing" at bounding box center [869, 403] width 1054 height 36
click at [1101, 468] on div "Requestor Name" at bounding box center [869, 469] width 1054 height 21
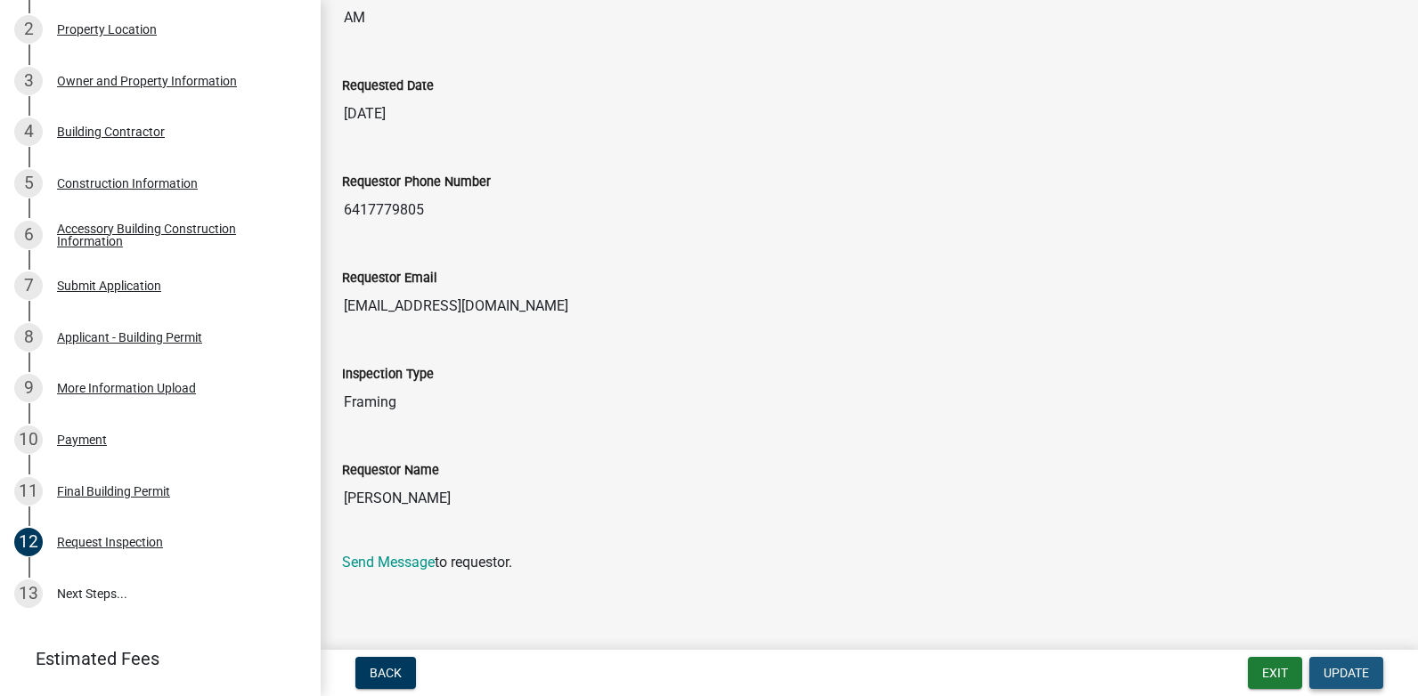
click at [1358, 678] on span "Update" at bounding box center [1345, 673] width 45 height 14
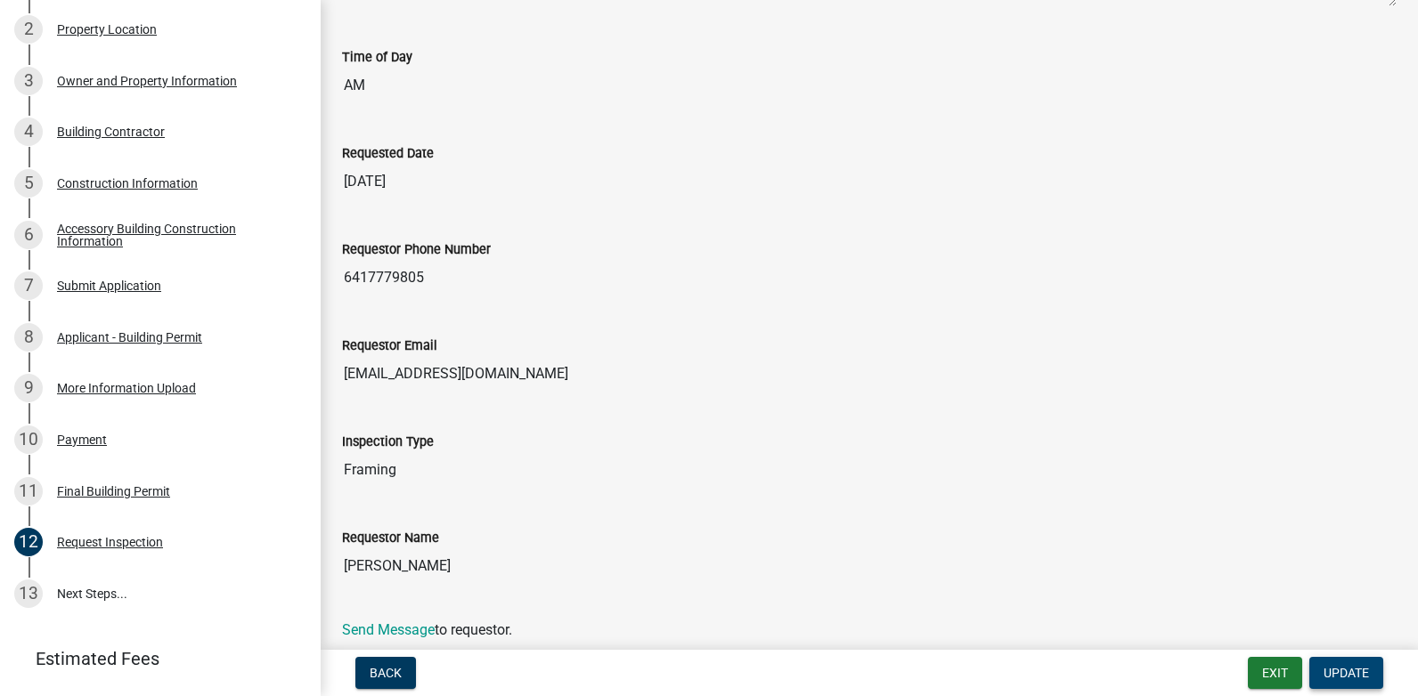
scroll to position [0, 0]
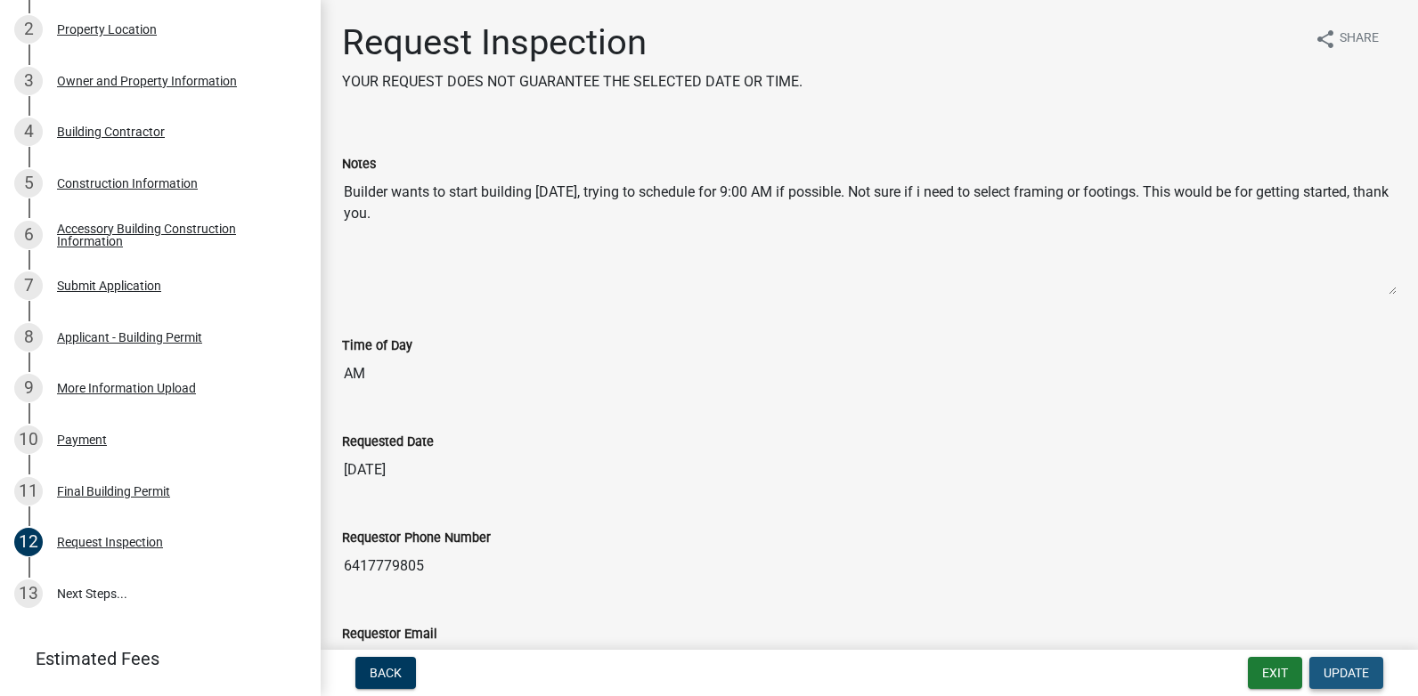
click at [1341, 668] on span "Update" at bounding box center [1345, 673] width 45 height 14
click at [1353, 677] on span "Update" at bounding box center [1345, 673] width 45 height 14
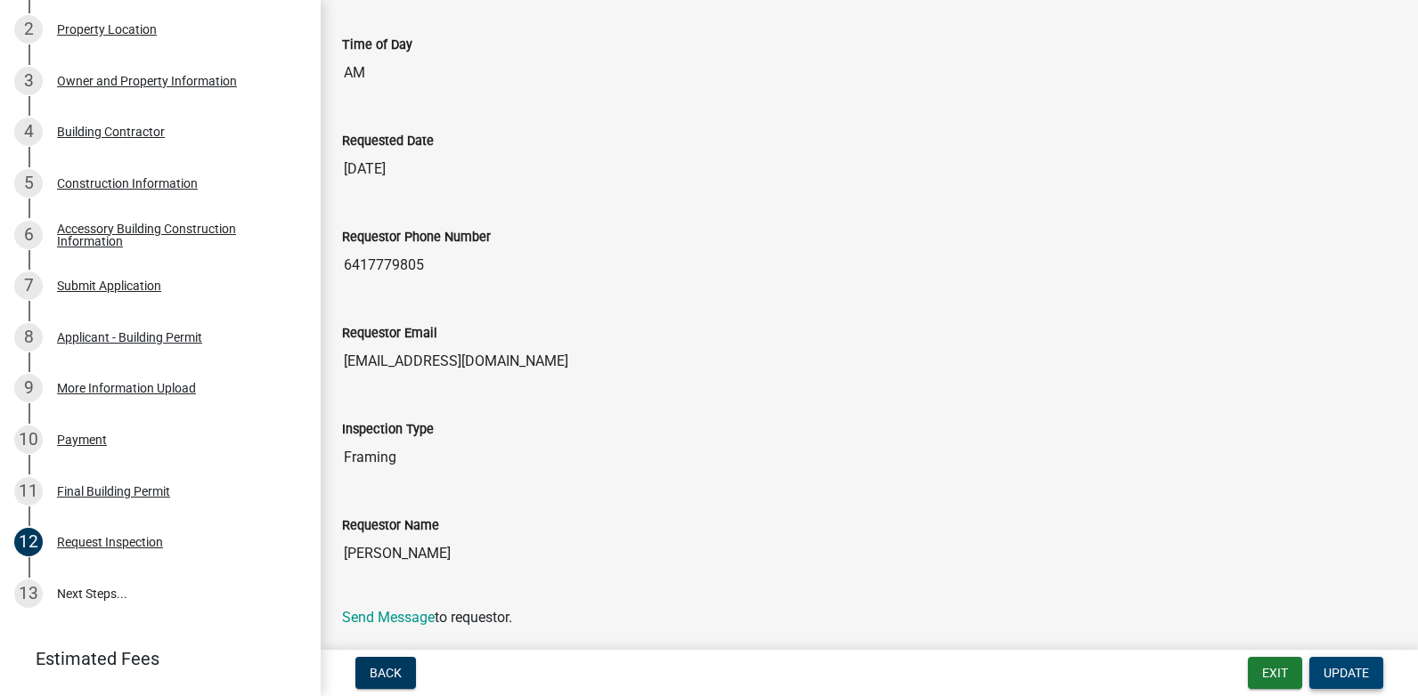
scroll to position [356, 0]
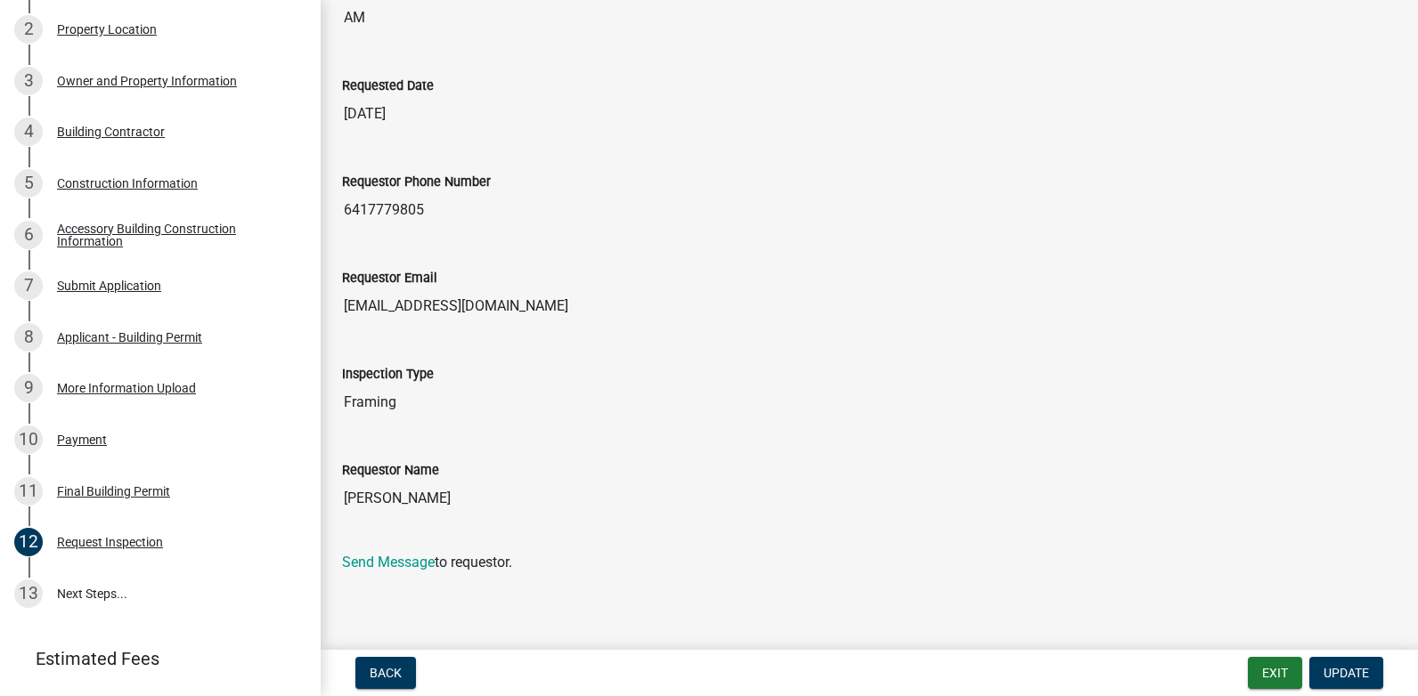
click at [397, 394] on input "Framing" at bounding box center [869, 403] width 1054 height 36
click at [404, 400] on input "Framing" at bounding box center [869, 403] width 1054 height 36
click at [405, 400] on input "Framing" at bounding box center [869, 403] width 1054 height 36
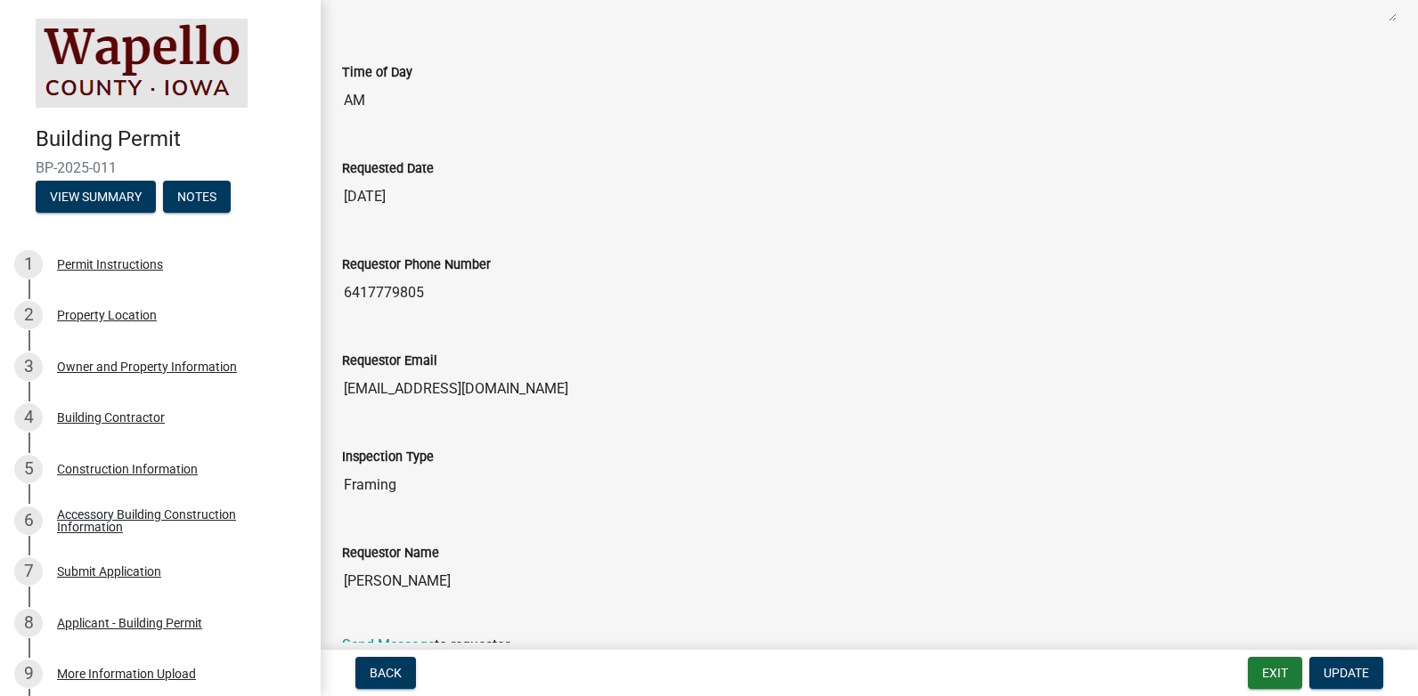
scroll to position [267, 0]
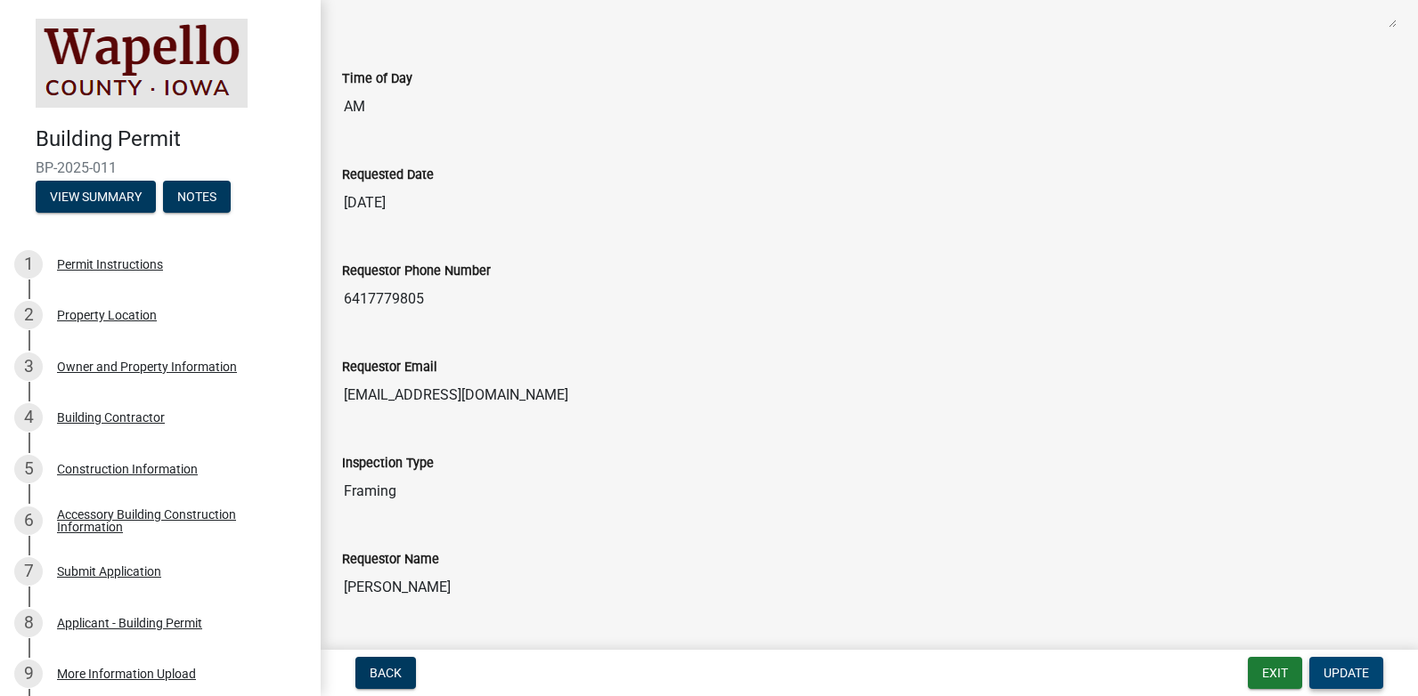
drag, startPoint x: 1366, startPoint y: 677, endPoint x: 1356, endPoint y: 673, distance: 10.4
click at [1365, 676] on span "Update" at bounding box center [1345, 673] width 45 height 14
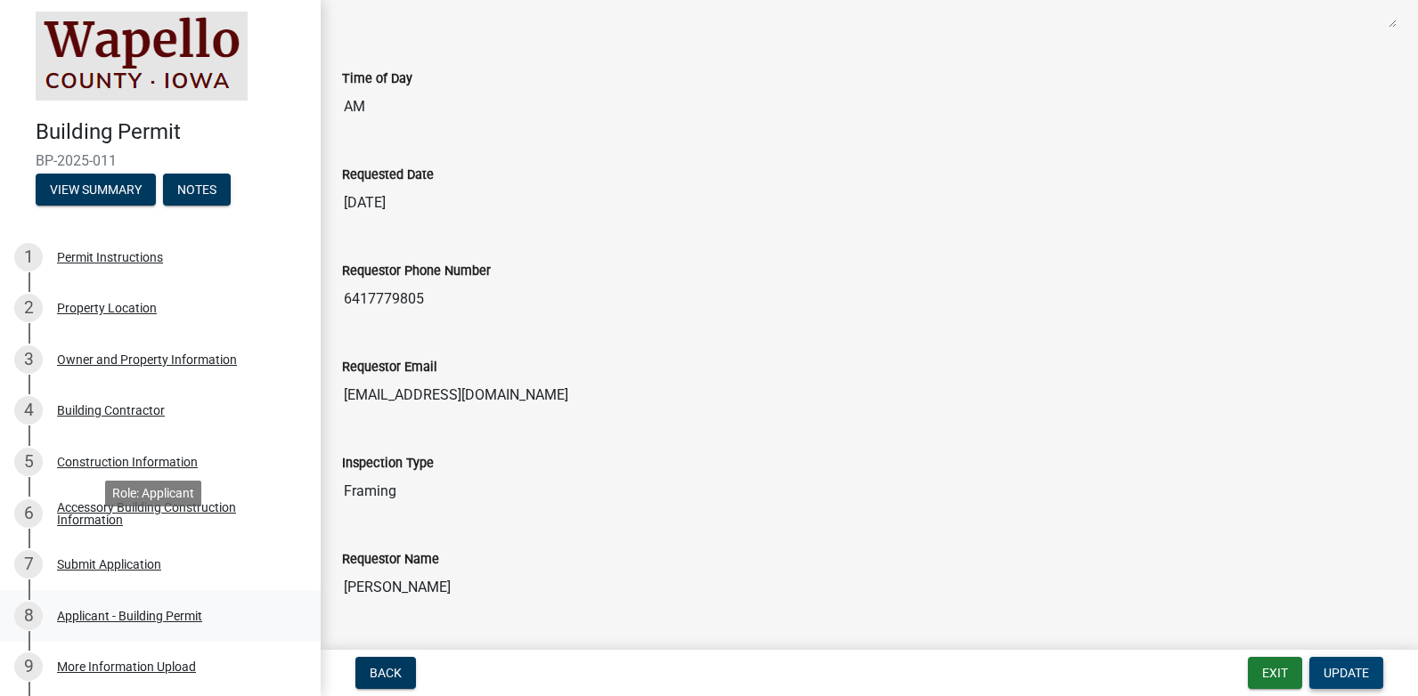
scroll to position [0, 0]
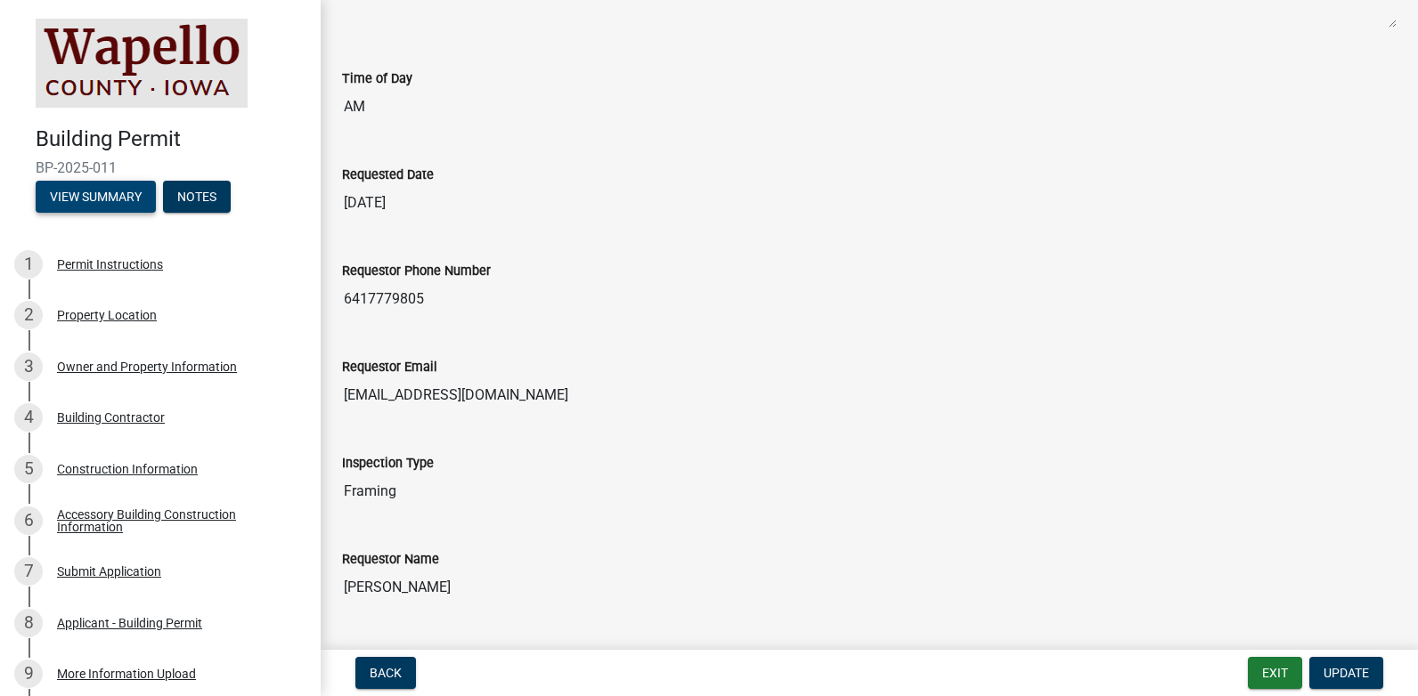
click at [77, 200] on button "View Summary" at bounding box center [96, 197] width 120 height 32
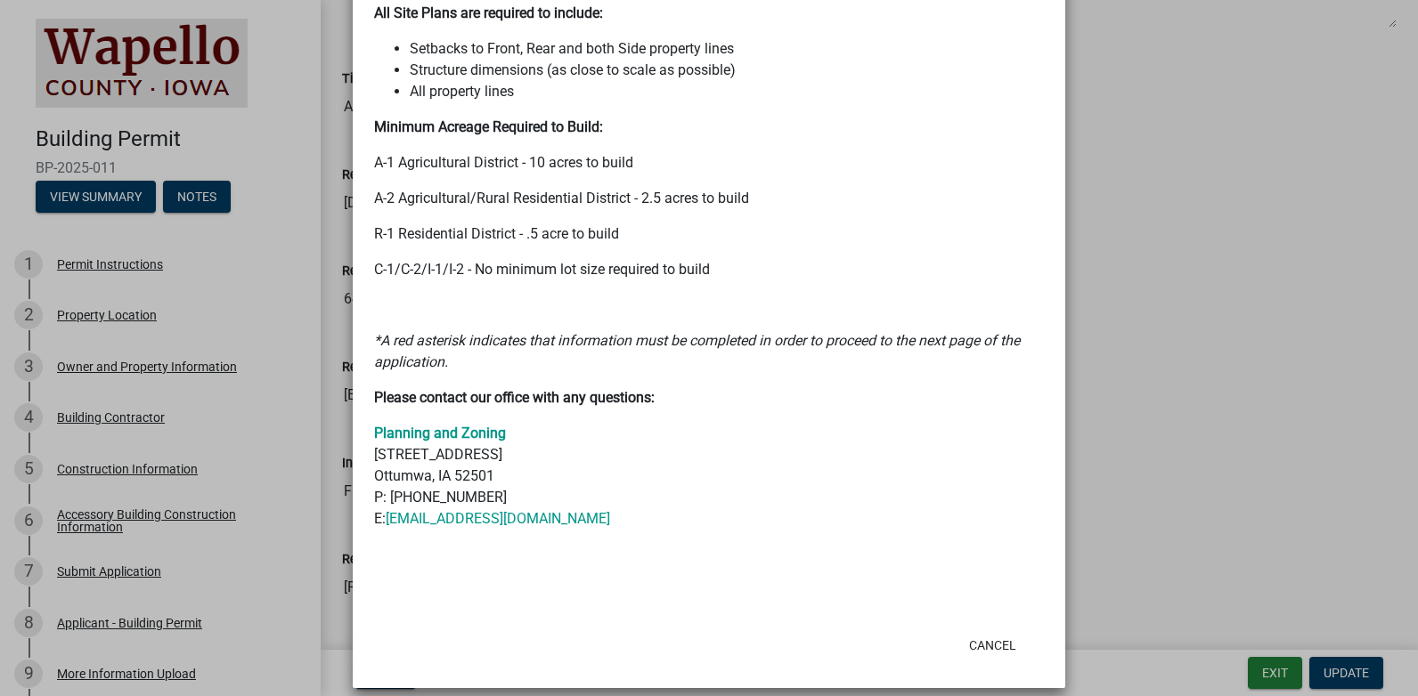
scroll to position [596, 0]
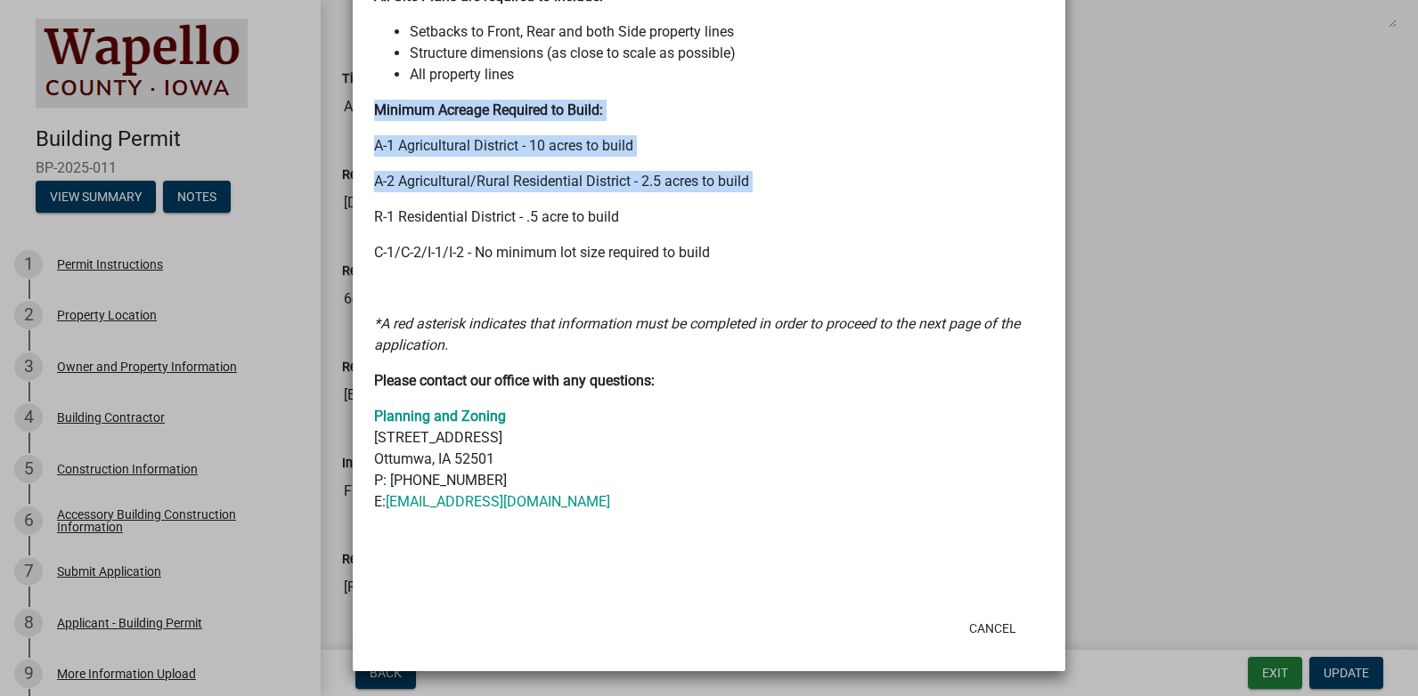
drag, startPoint x: 311, startPoint y: 137, endPoint x: 313, endPoint y: 200, distance: 63.3
click at [313, 200] on ngb-modal-window "Summary × Printer Friendly Permit Instructions Property Location Owner and Prop…" at bounding box center [709, 348] width 1418 height 696
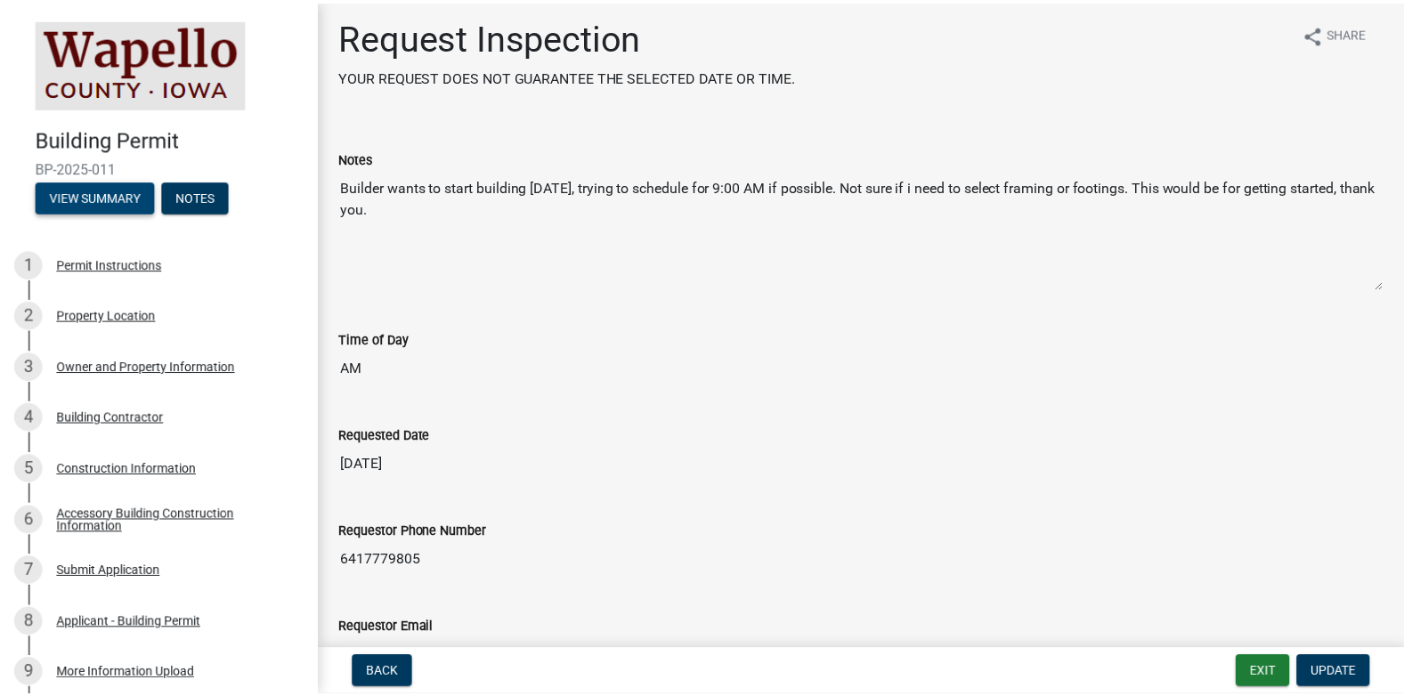
scroll to position [0, 0]
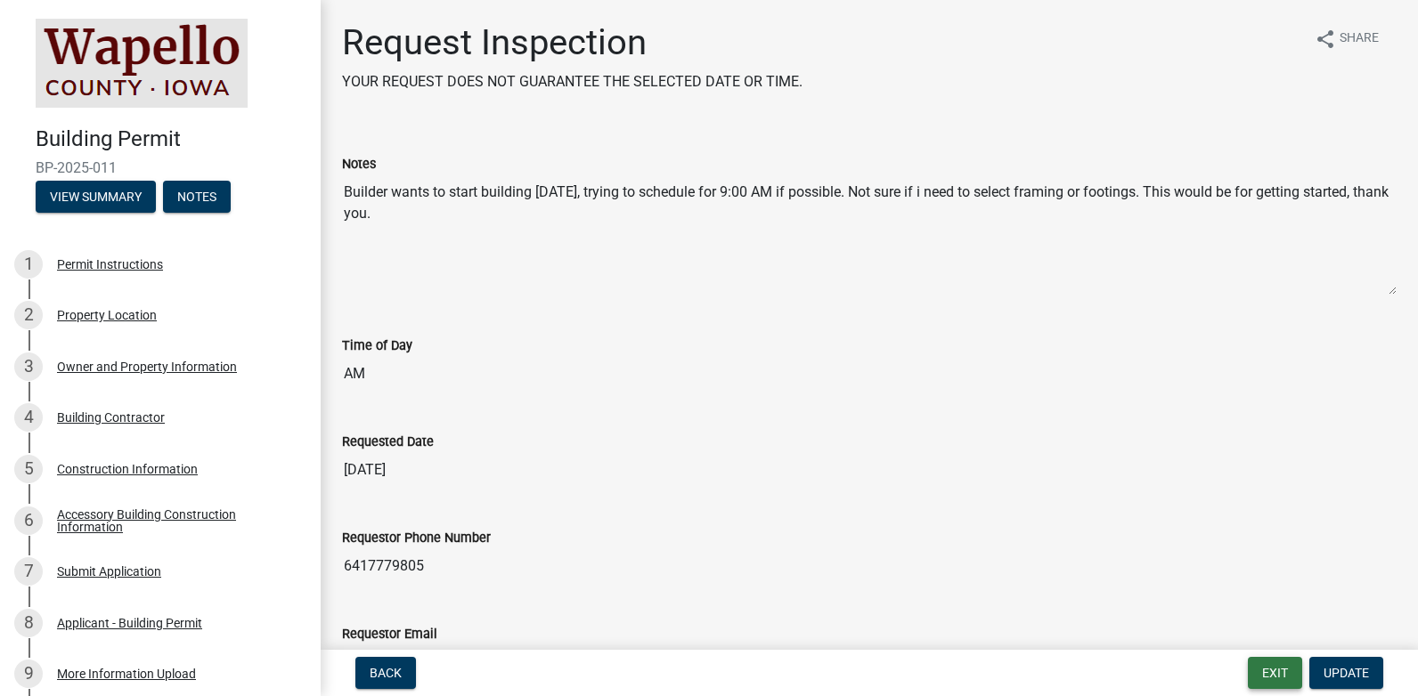
click at [1273, 681] on button "Exit" at bounding box center [1275, 673] width 54 height 32
